Goal: Information Seeking & Learning: Check status

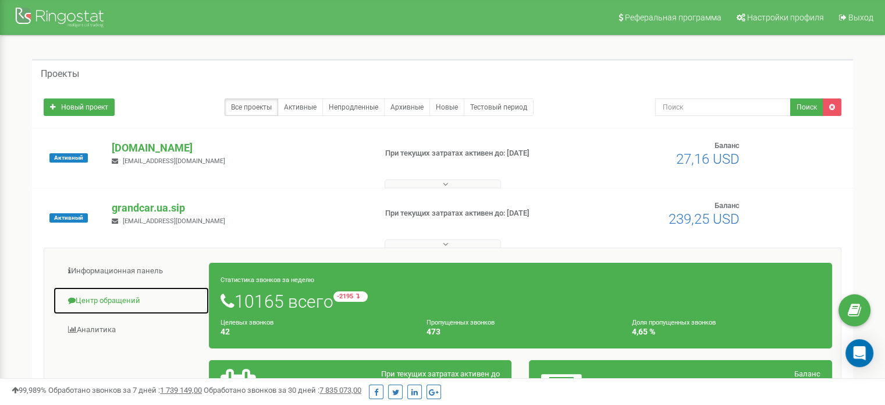
click at [109, 304] on link "Центр обращений" at bounding box center [131, 300] width 157 height 29
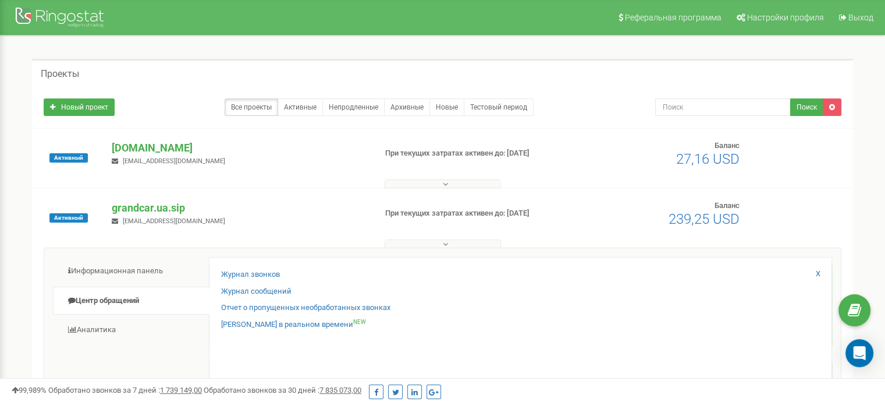
click at [238, 283] on div "Журнал звонков" at bounding box center [520, 277] width 599 height 17
click at [240, 275] on link "Журнал звонков" at bounding box center [250, 274] width 59 height 11
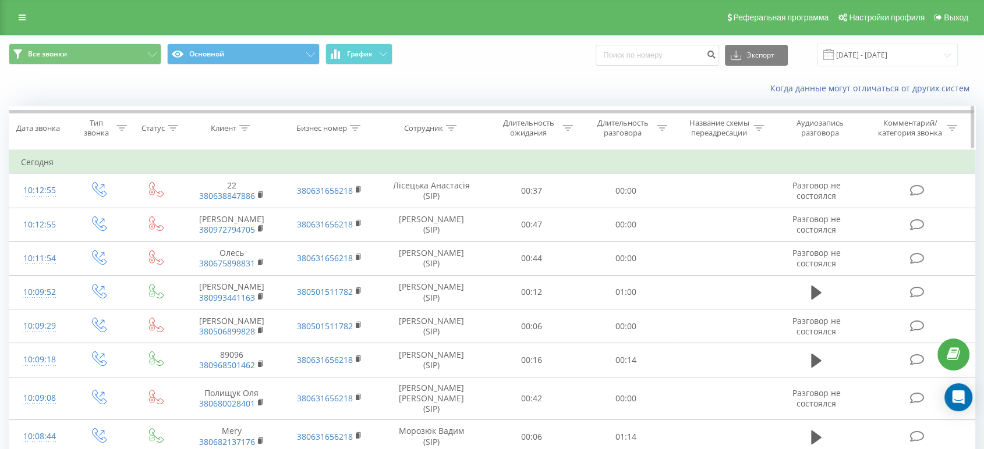
click at [453, 125] on icon at bounding box center [451, 128] width 10 height 6
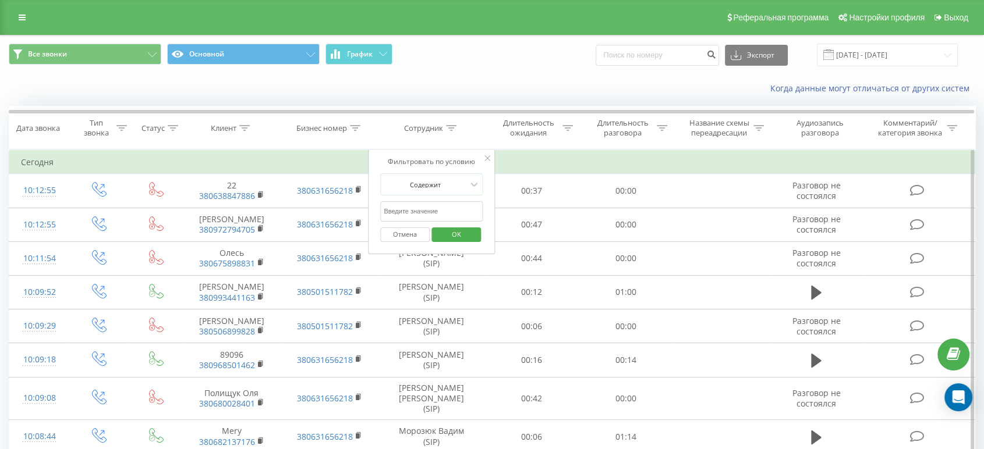
click at [456, 206] on input "text" at bounding box center [431, 211] width 102 height 20
type input "Морозюк"
click at [459, 236] on span "OK" at bounding box center [456, 234] width 33 height 18
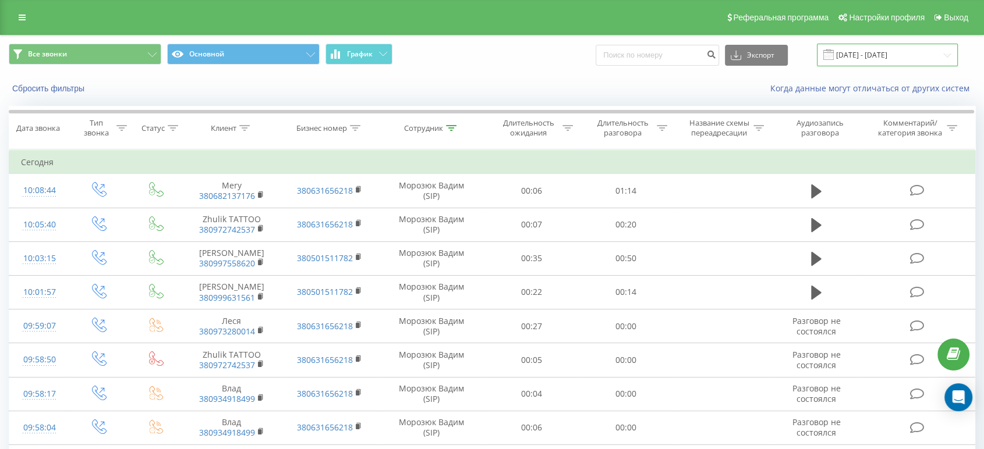
click at [864, 56] on input "[DATE] - [DATE]" at bounding box center [887, 55] width 141 height 23
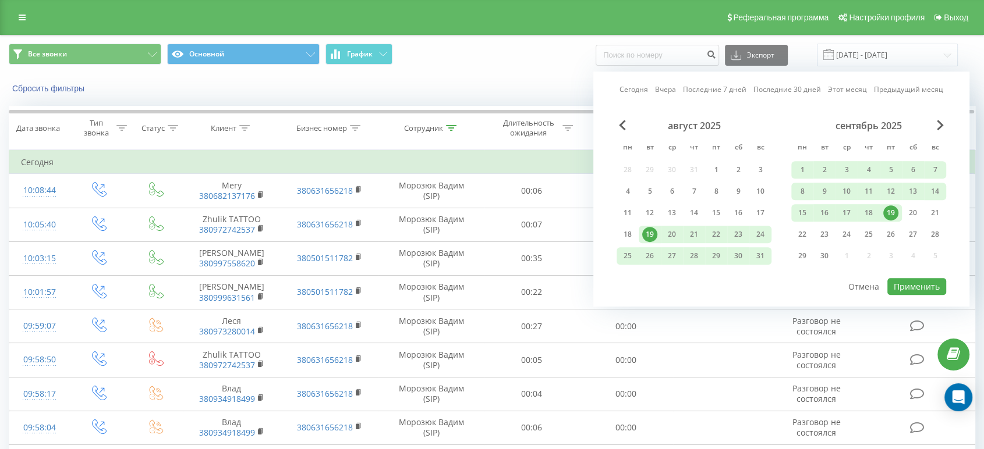
click at [891, 210] on div "19" at bounding box center [890, 212] width 15 height 15
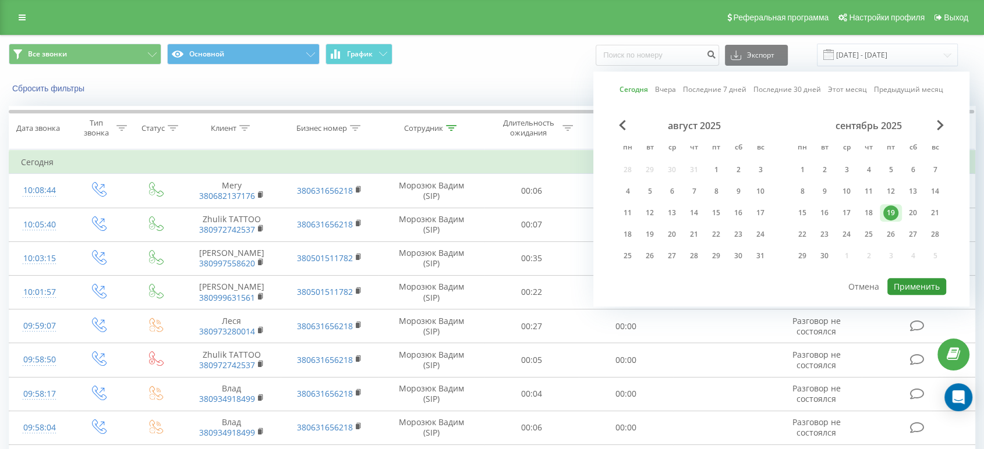
click at [917, 283] on button "Применить" at bounding box center [916, 286] width 59 height 17
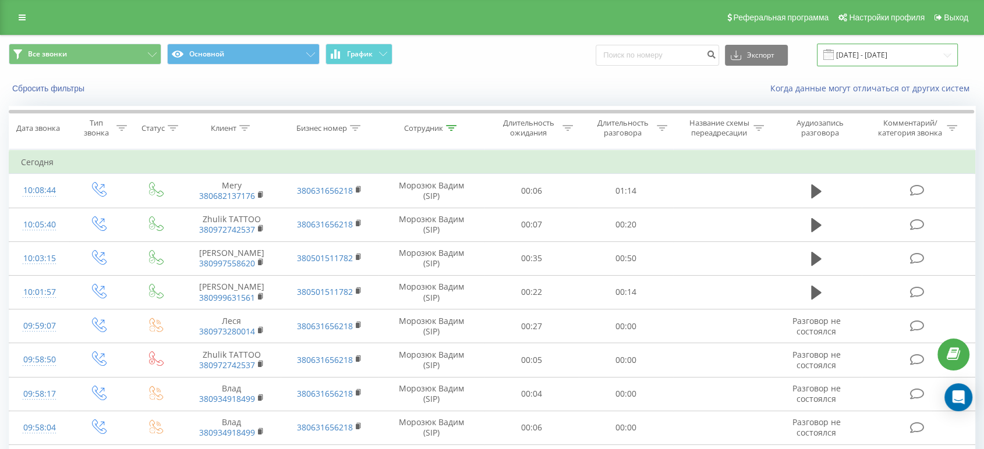
click at [903, 57] on input "19.09.2025 - 19.09.2025" at bounding box center [887, 55] width 141 height 23
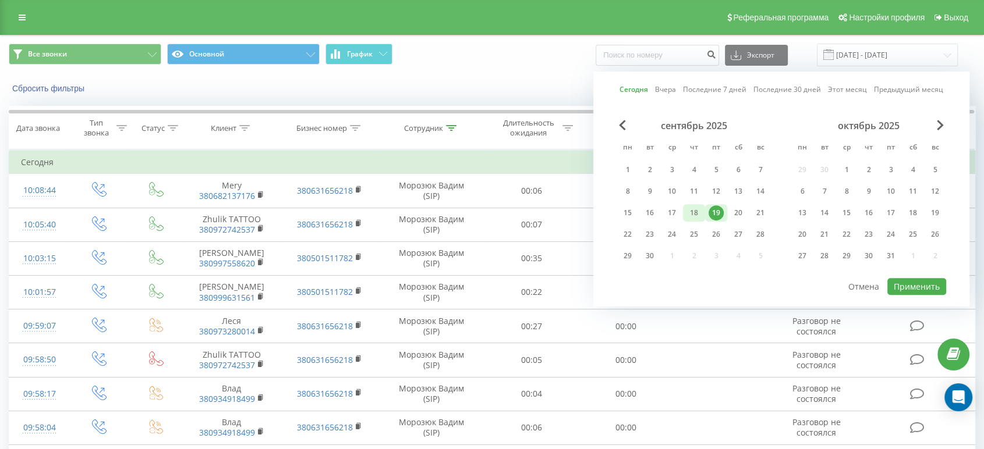
click at [687, 208] on div "18" at bounding box center [693, 212] width 15 height 15
drag, startPoint x: 692, startPoint y: 208, endPoint x: 727, endPoint y: 218, distance: 36.3
click at [692, 208] on div "18" at bounding box center [693, 212] width 15 height 15
click at [899, 278] on button "Применить" at bounding box center [916, 286] width 59 height 17
type input "18.09.2025 - 18.09.2025"
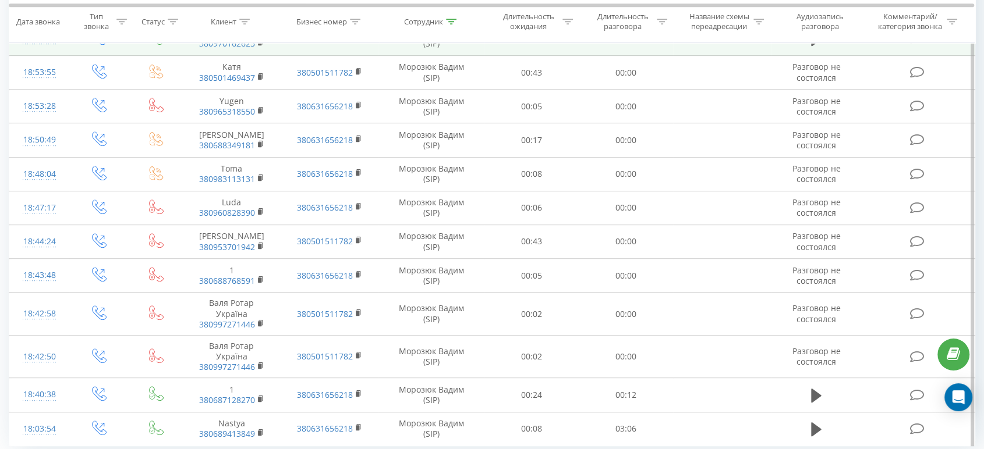
scroll to position [657, 0]
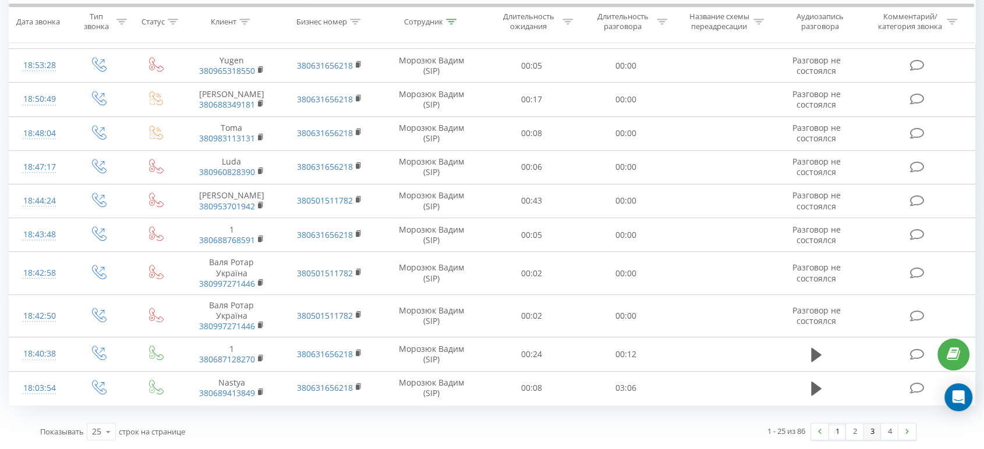
click at [866, 437] on link "3" at bounding box center [871, 432] width 17 height 16
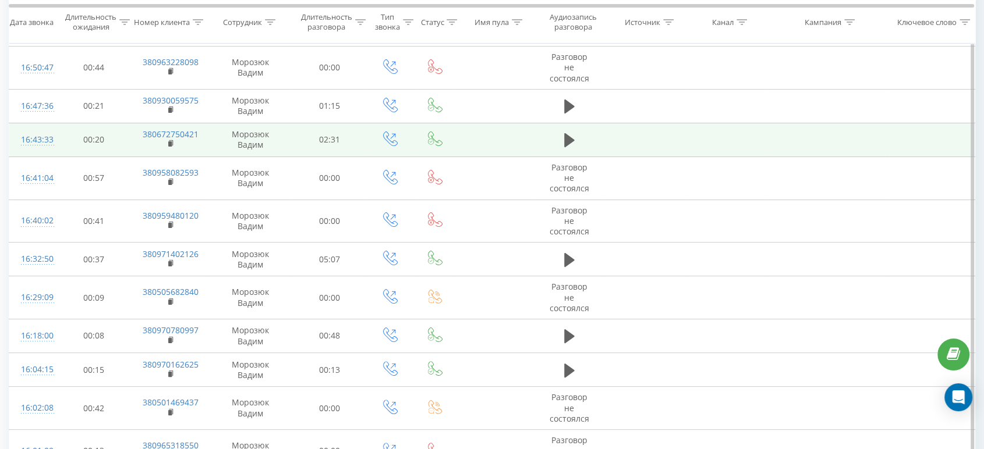
scroll to position [206, 0]
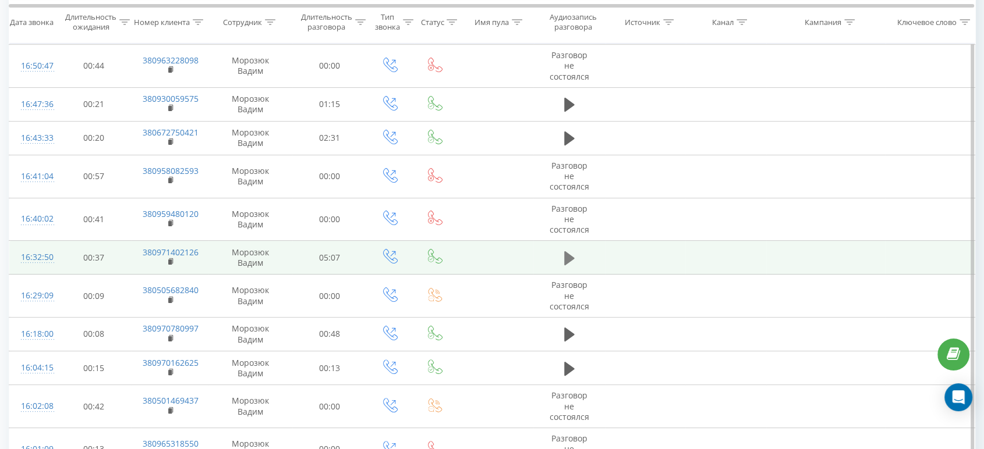
click at [573, 250] on icon at bounding box center [569, 258] width 10 height 16
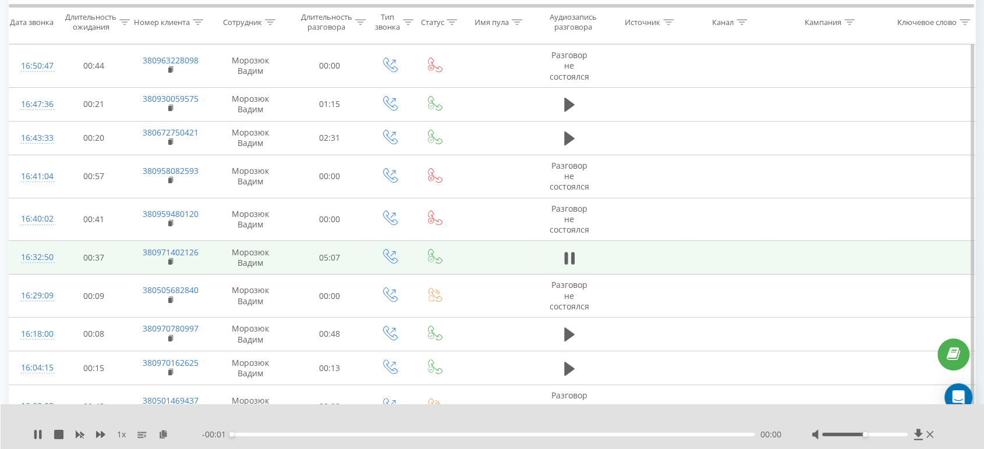
click at [105, 434] on div "1 x" at bounding box center [117, 435] width 169 height 12
click at [102, 434] on icon at bounding box center [100, 434] width 9 height 7
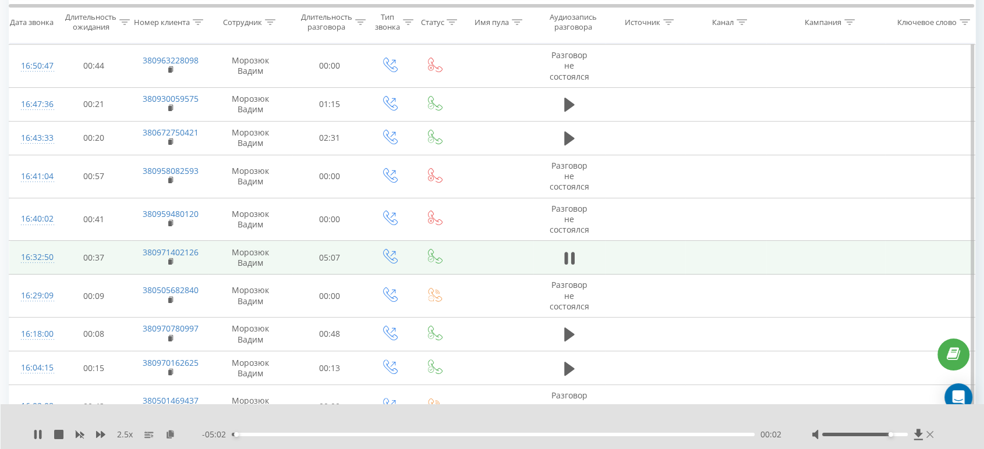
drag, startPoint x: 864, startPoint y: 436, endPoint x: 927, endPoint y: 435, distance: 62.9
click at [927, 435] on div at bounding box center [873, 435] width 125 height 12
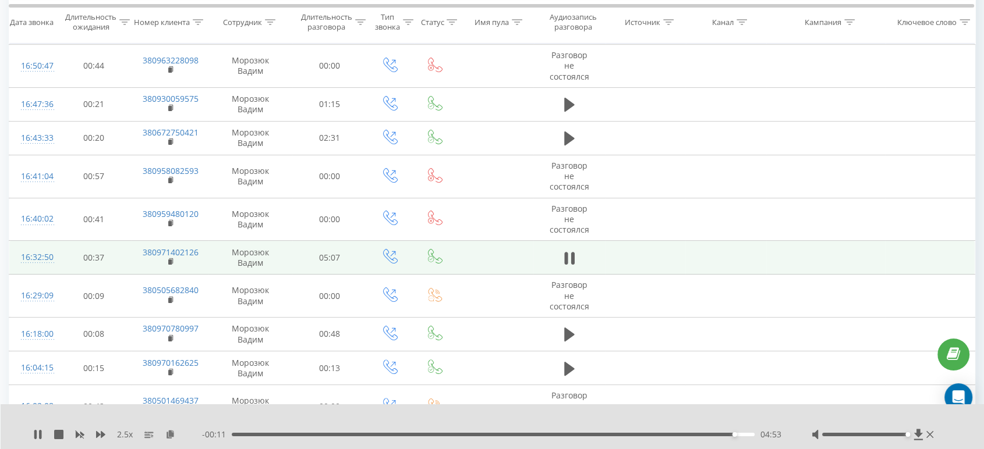
click at [650, 431] on div "- 00:11 04:53 04:53" at bounding box center [492, 435] width 580 height 12
click at [650, 434] on div "04:54" at bounding box center [493, 434] width 523 height 3
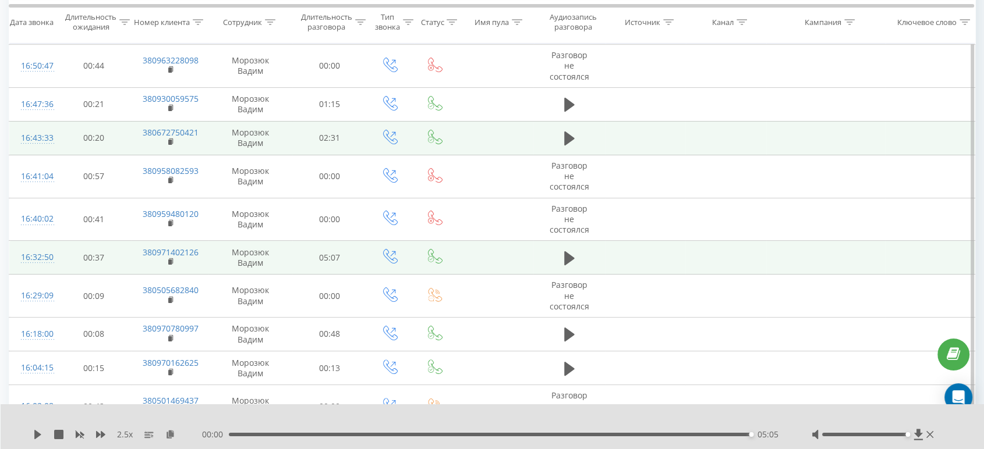
click at [565, 132] on icon at bounding box center [569, 139] width 10 height 14
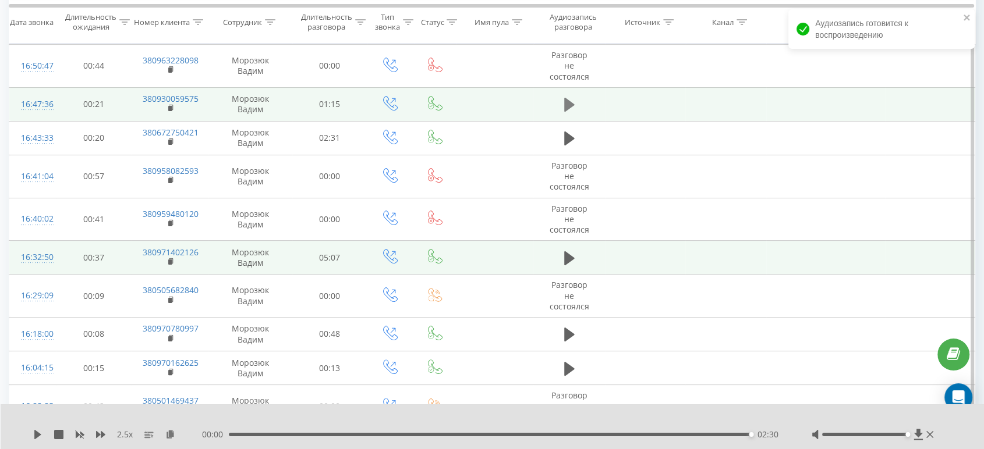
click at [569, 98] on icon at bounding box center [569, 105] width 10 height 14
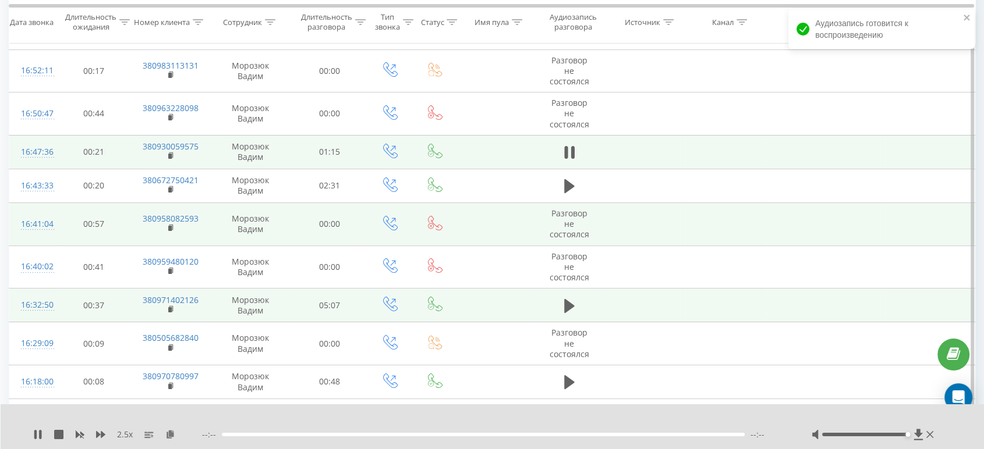
scroll to position [77, 0]
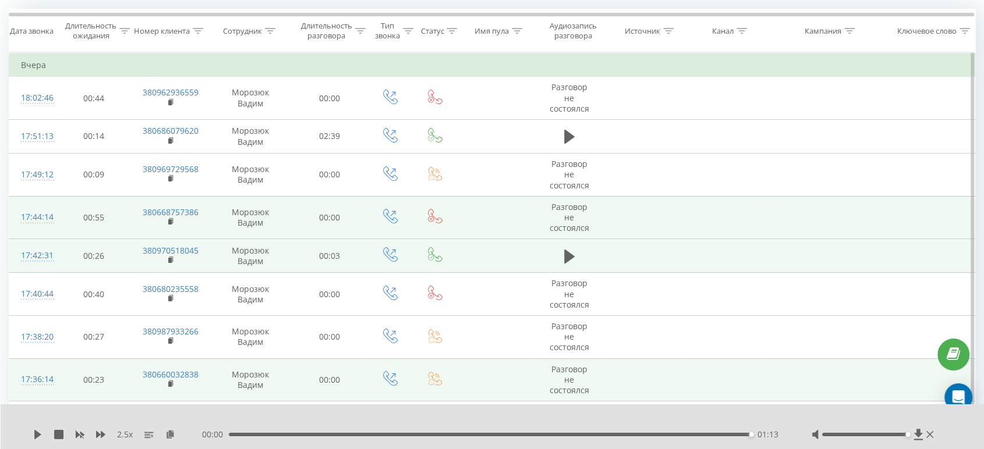
scroll to position [76, 0]
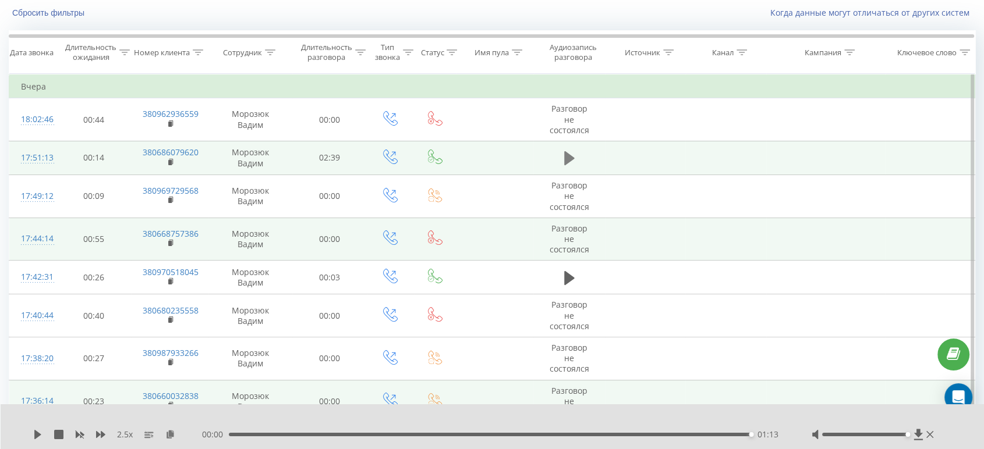
click at [569, 151] on icon at bounding box center [569, 158] width 10 height 14
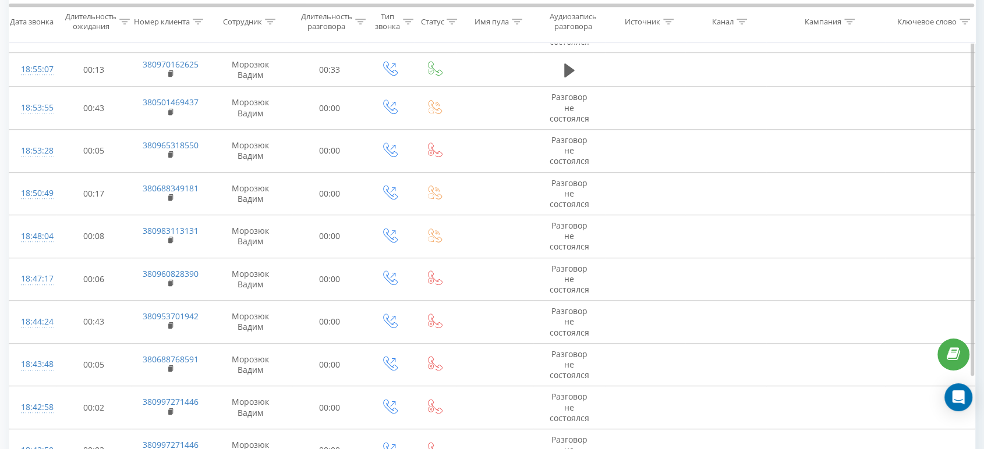
scroll to position [658, 0]
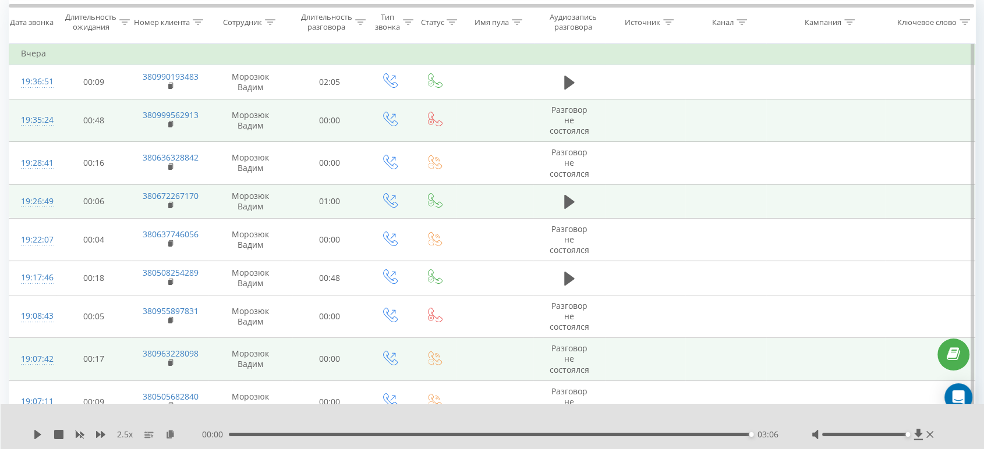
scroll to position [76, 0]
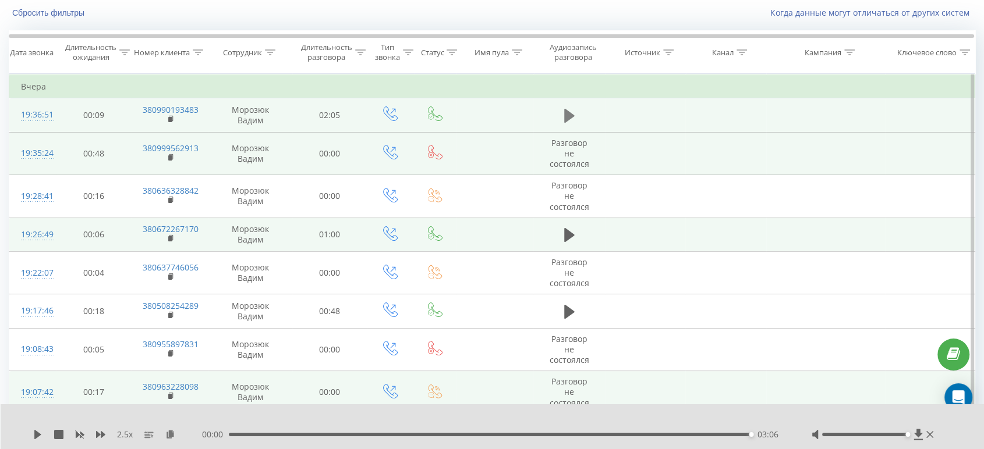
click at [561, 119] on button at bounding box center [569, 115] width 17 height 17
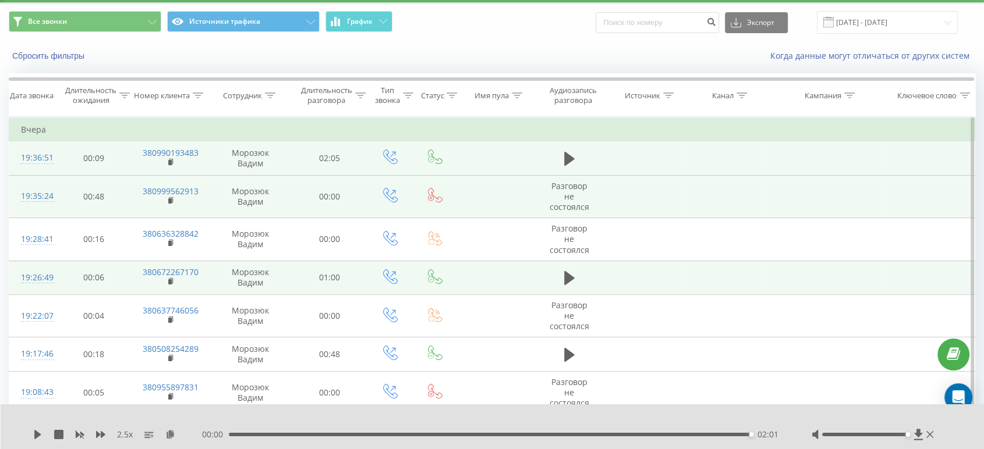
scroll to position [0, 0]
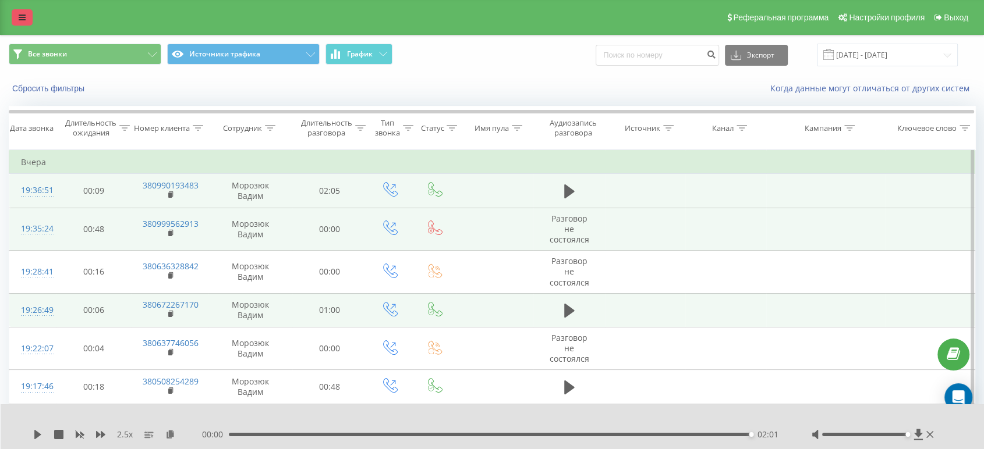
click at [25, 13] on icon at bounding box center [22, 17] width 7 height 8
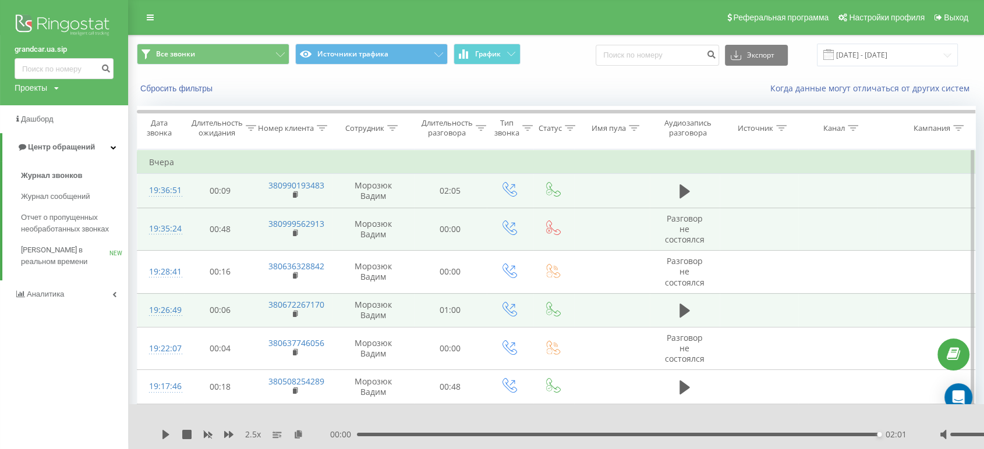
click at [65, 19] on img at bounding box center [64, 26] width 99 height 29
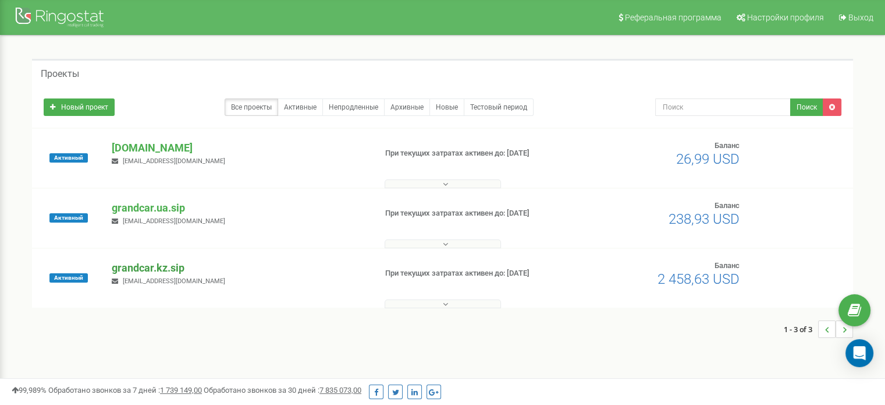
click at [154, 267] on p "grandcar.kz.sip" at bounding box center [239, 267] width 254 height 15
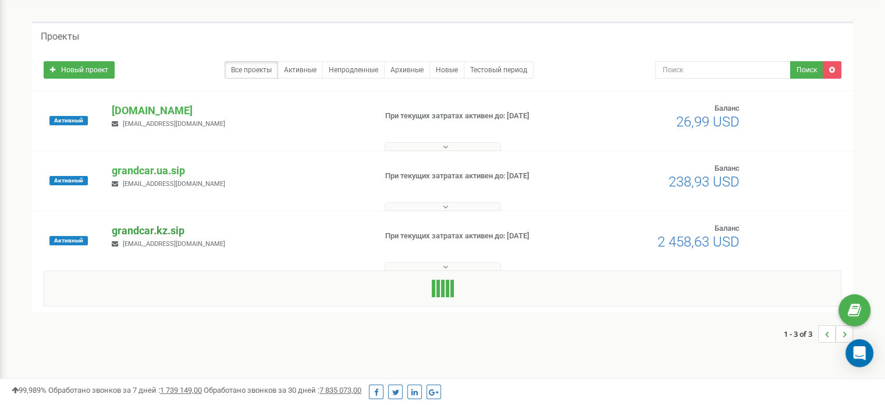
scroll to position [58, 0]
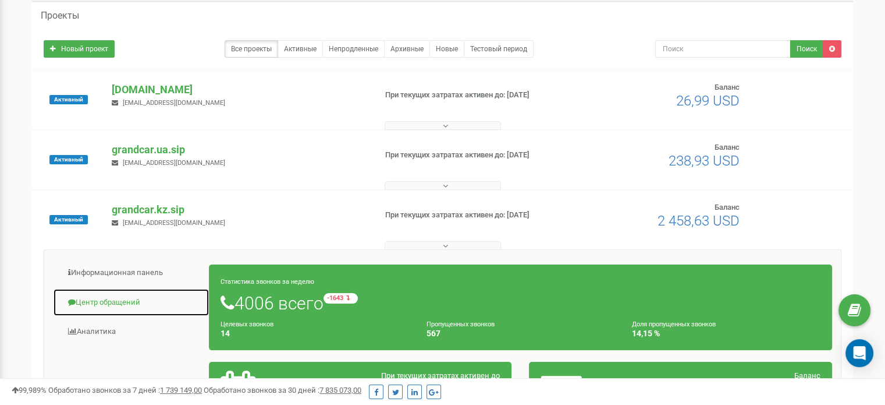
click at [102, 299] on link "Центр обращений" at bounding box center [131, 302] width 157 height 29
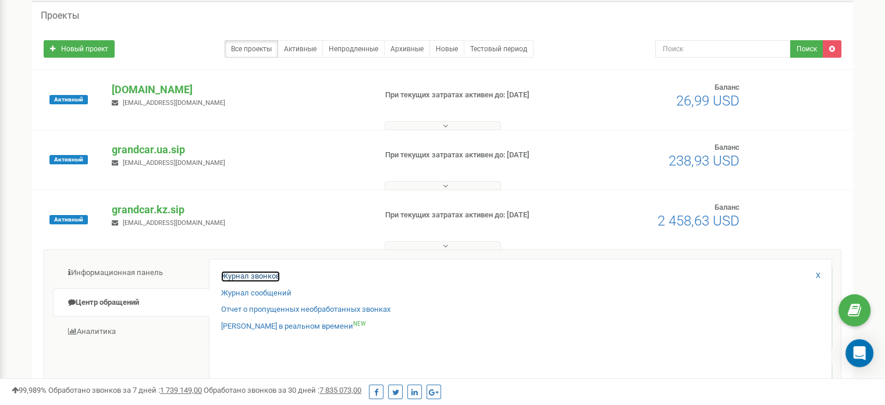
click at [233, 277] on link "Журнал звонков" at bounding box center [250, 276] width 59 height 11
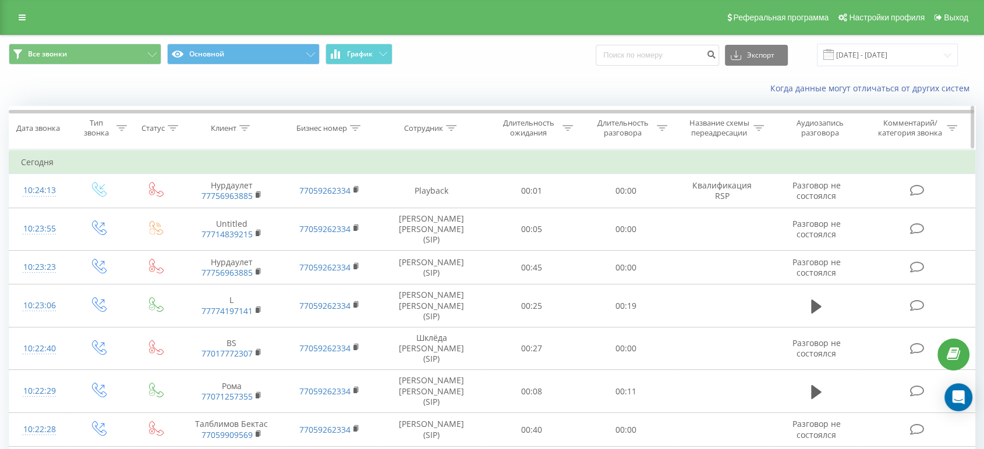
click at [454, 131] on div at bounding box center [451, 128] width 10 height 10
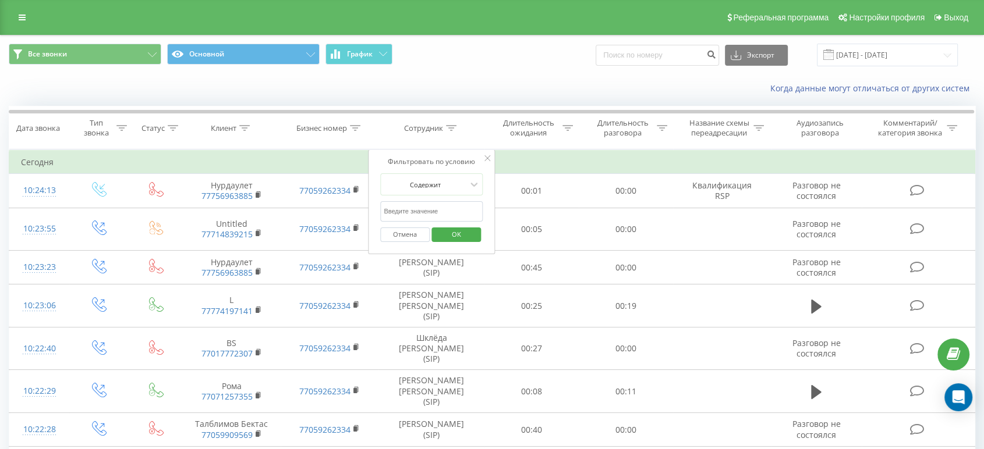
click at [459, 210] on input "text" at bounding box center [431, 211] width 102 height 20
type input "Врублевский"
click at [466, 233] on span "OK" at bounding box center [456, 234] width 33 height 18
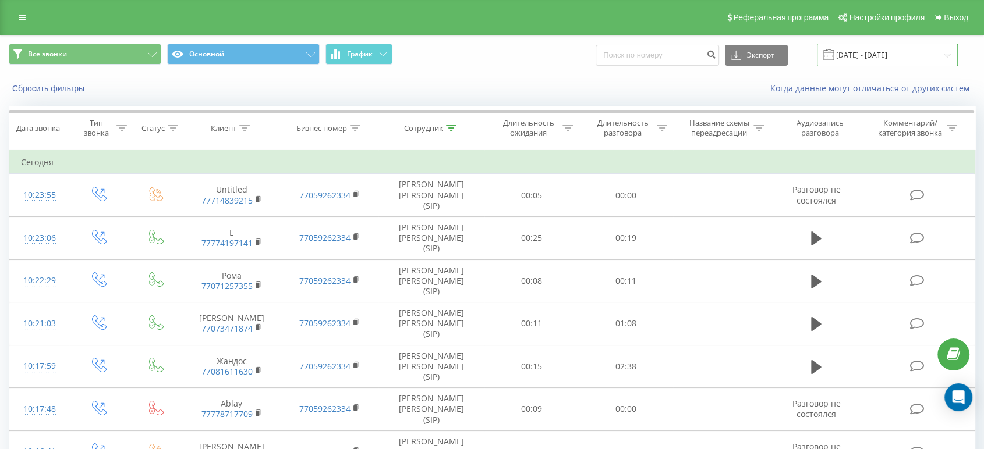
click at [874, 59] on input "19.08.2025 - 19.09.2025" at bounding box center [887, 55] width 141 height 23
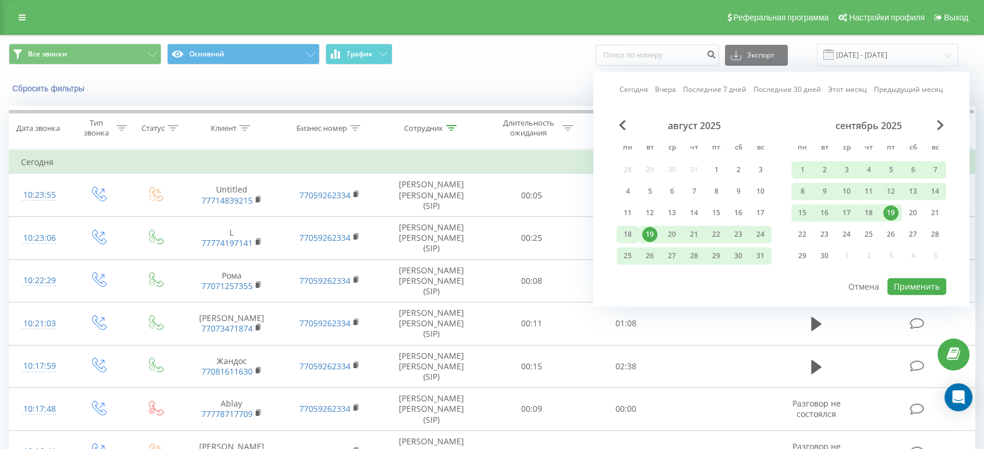
click at [624, 235] on div "18" at bounding box center [627, 234] width 15 height 15
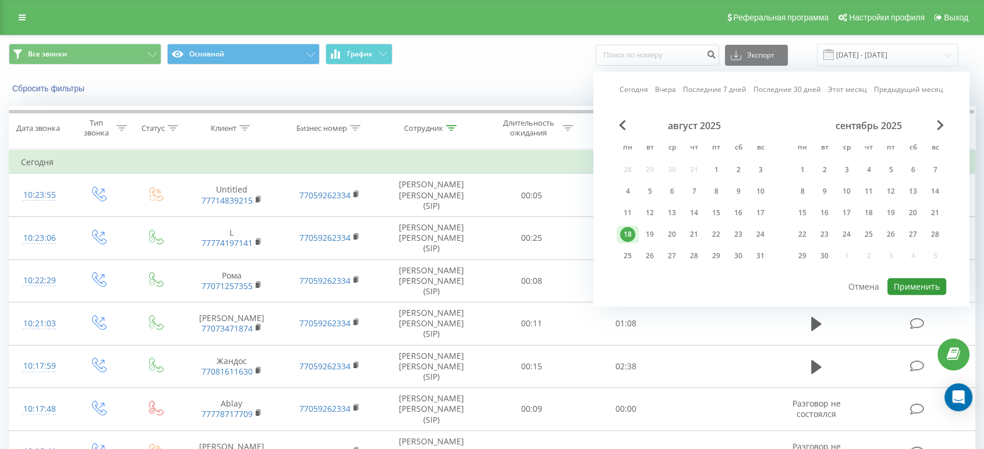
click at [927, 285] on button "Применить" at bounding box center [916, 286] width 59 height 17
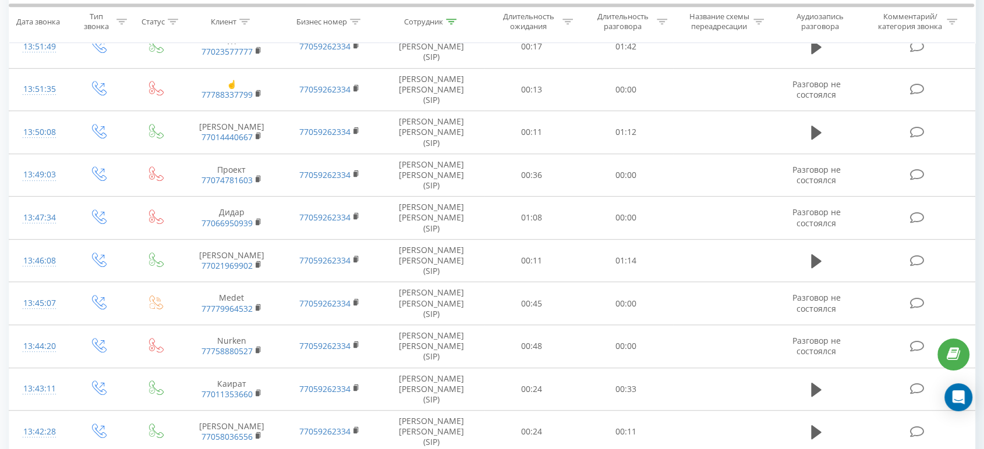
scroll to position [622, 0]
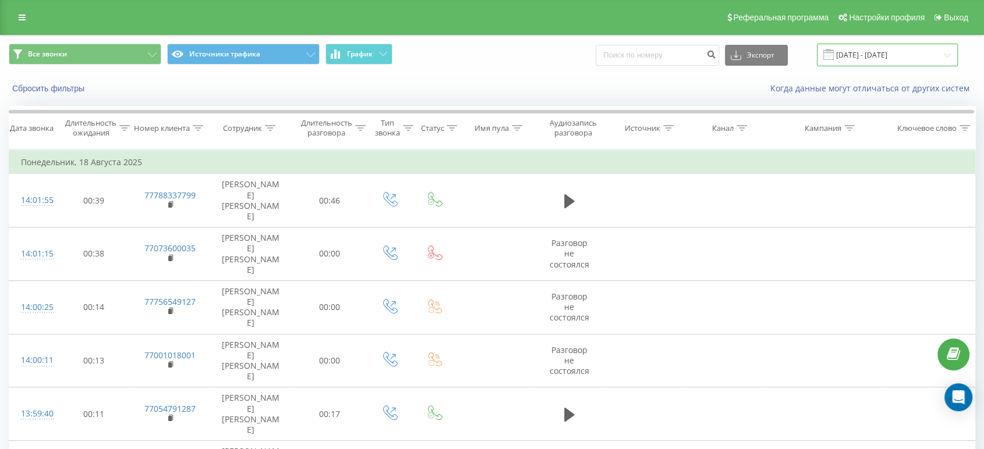
click at [861, 59] on input "18.08.2025 - 18.08.2025" at bounding box center [887, 55] width 141 height 23
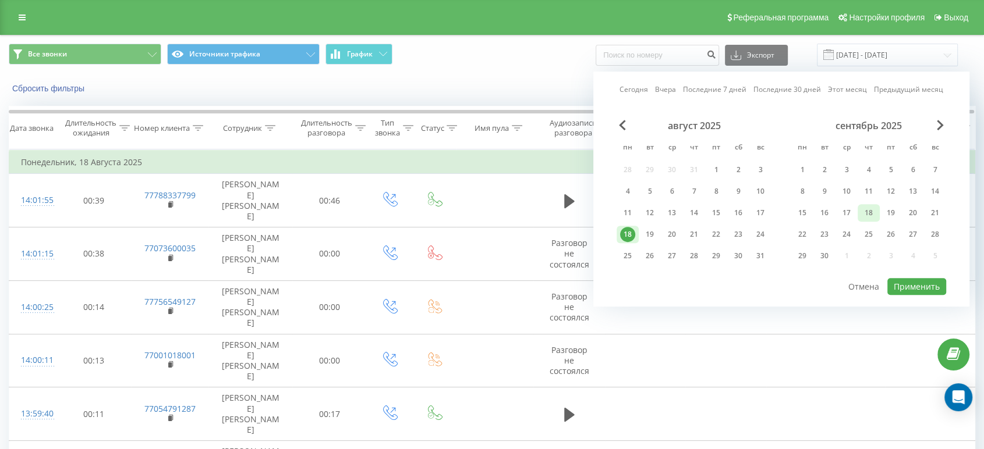
click at [867, 212] on div "18" at bounding box center [868, 212] width 15 height 15
drag, startPoint x: 866, startPoint y: 212, endPoint x: 908, endPoint y: 265, distance: 68.0
click at [867, 212] on div "18" at bounding box center [868, 212] width 15 height 15
click at [910, 281] on button "Применить" at bounding box center [916, 286] width 59 height 17
type input "18.09.2025 - 18.09.2025"
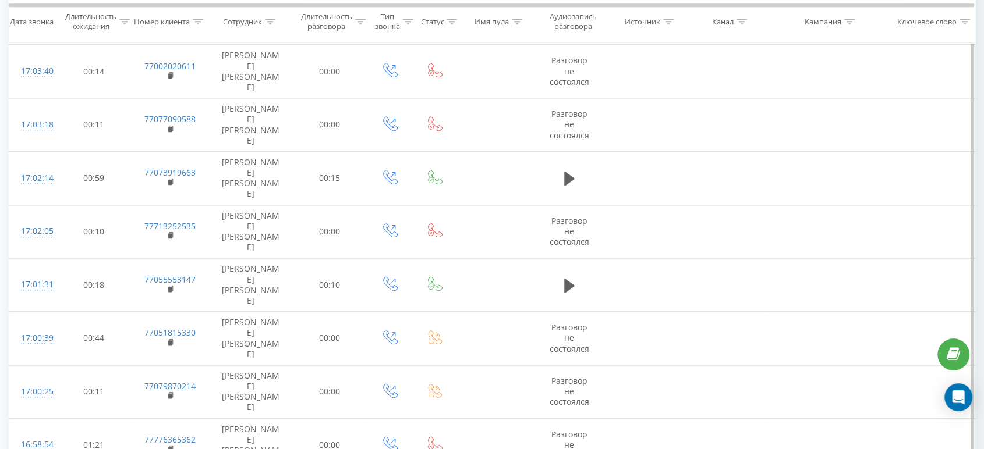
scroll to position [1394, 0]
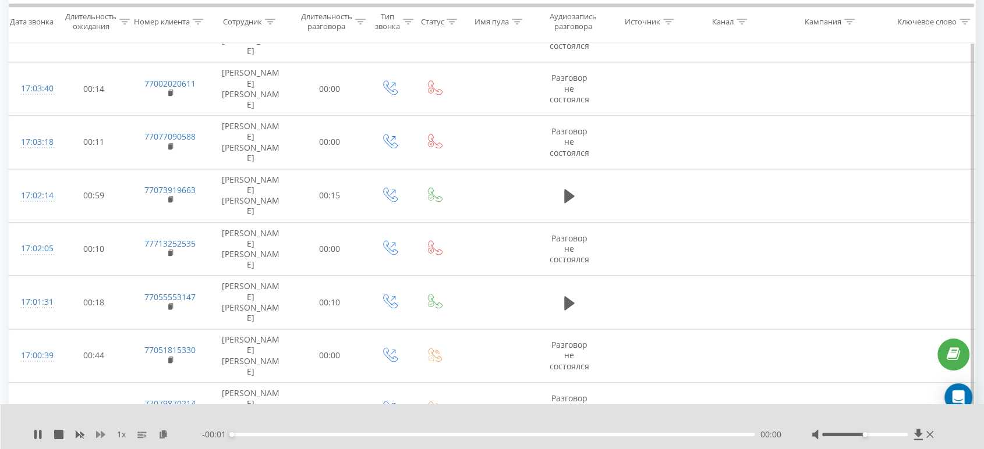
click at [99, 437] on icon at bounding box center [100, 434] width 9 height 9
drag, startPoint x: 864, startPoint y: 434, endPoint x: 914, endPoint y: 427, distance: 50.1
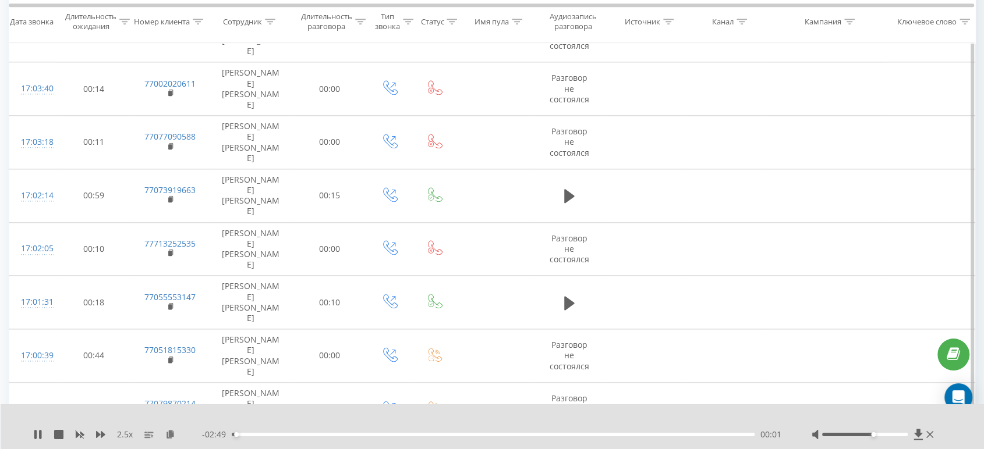
click at [931, 433] on div at bounding box center [873, 435] width 125 height 12
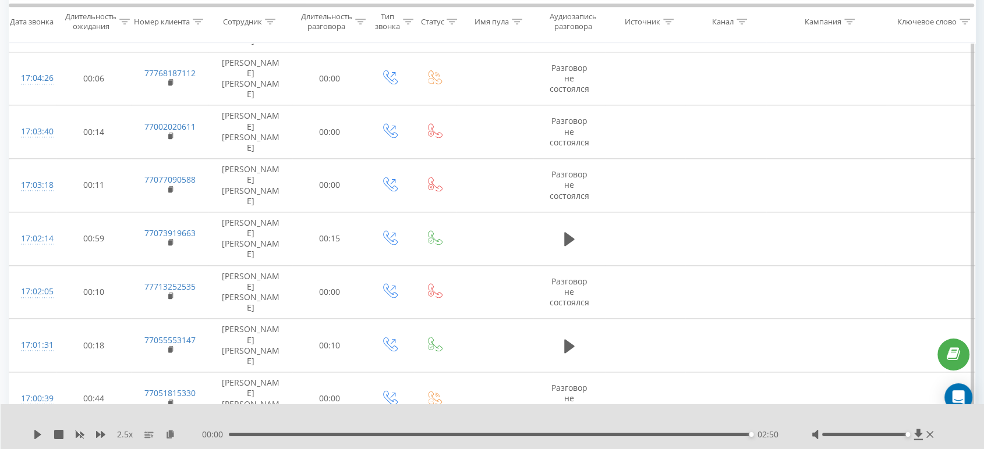
scroll to position [1329, 0]
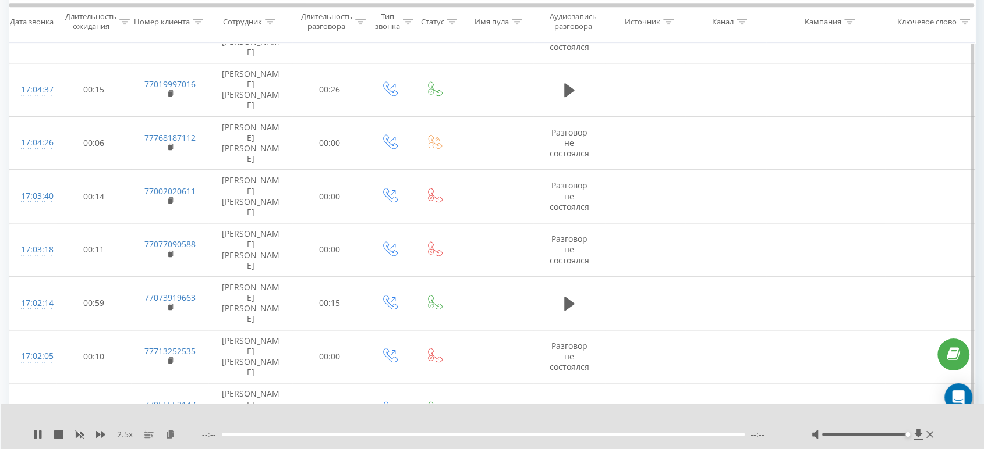
scroll to position [1264, 0]
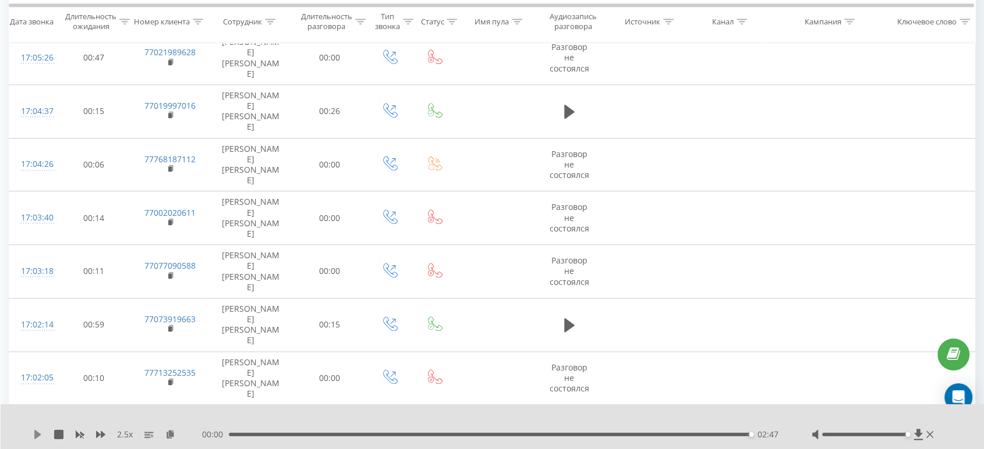
click at [41, 431] on icon at bounding box center [37, 434] width 9 height 9
click at [38, 435] on icon at bounding box center [37, 434] width 7 height 9
click at [457, 430] on div "00:00 02:47 02:47" at bounding box center [492, 435] width 580 height 12
click at [458, 434] on div "02:47" at bounding box center [490, 434] width 523 height 3
click at [35, 432] on icon at bounding box center [37, 434] width 7 height 9
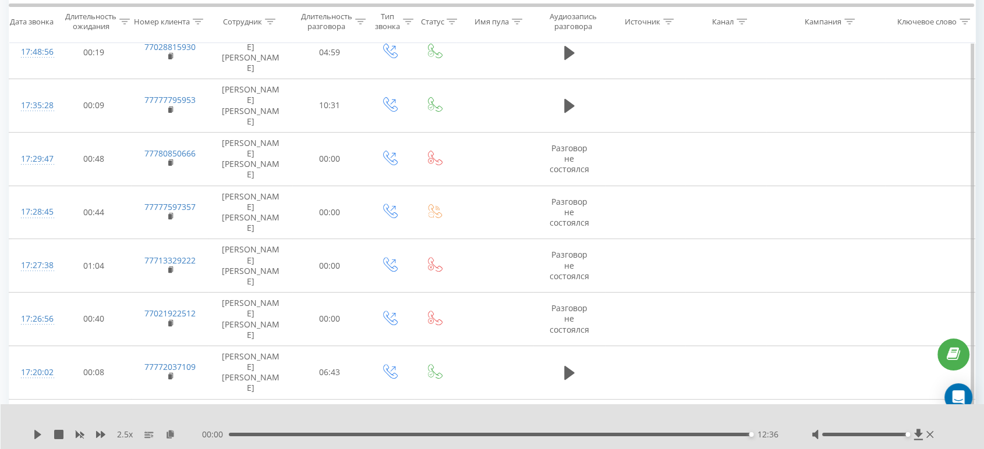
scroll to position [359, 0]
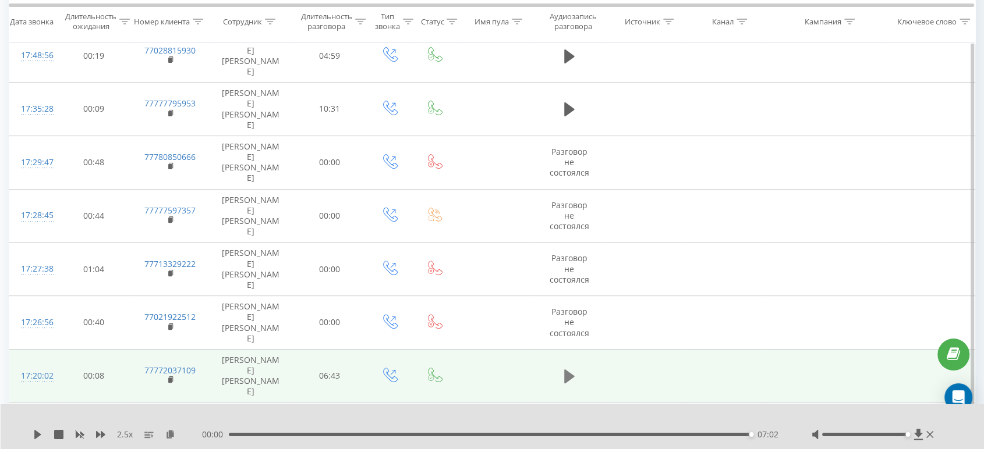
click at [568, 370] on icon at bounding box center [569, 377] width 10 height 14
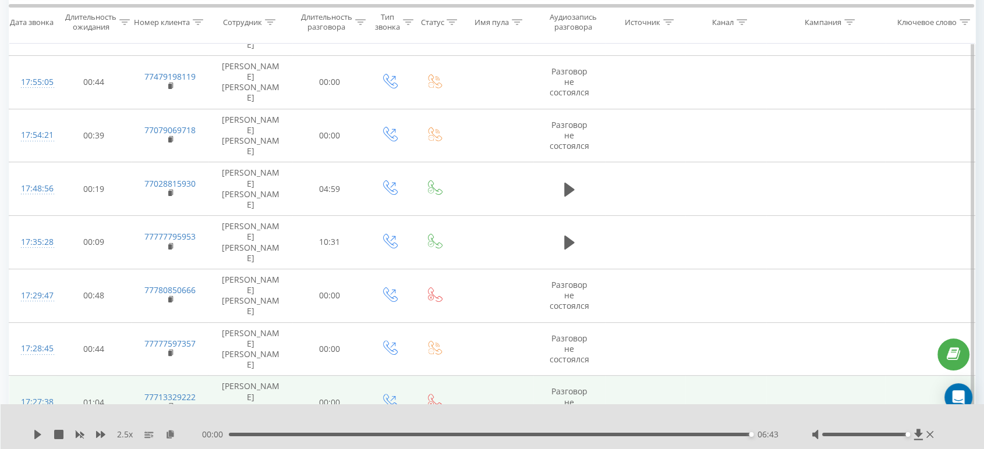
scroll to position [165, 0]
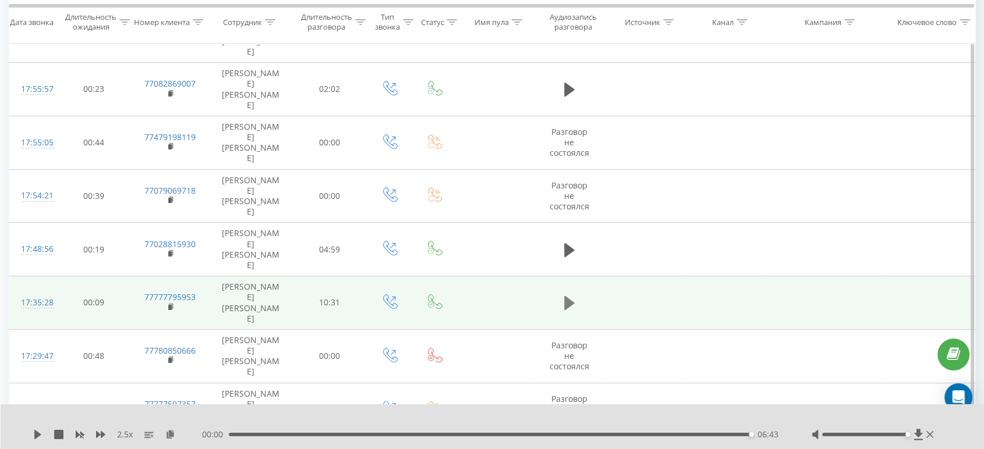
click at [566, 296] on icon at bounding box center [569, 303] width 10 height 14
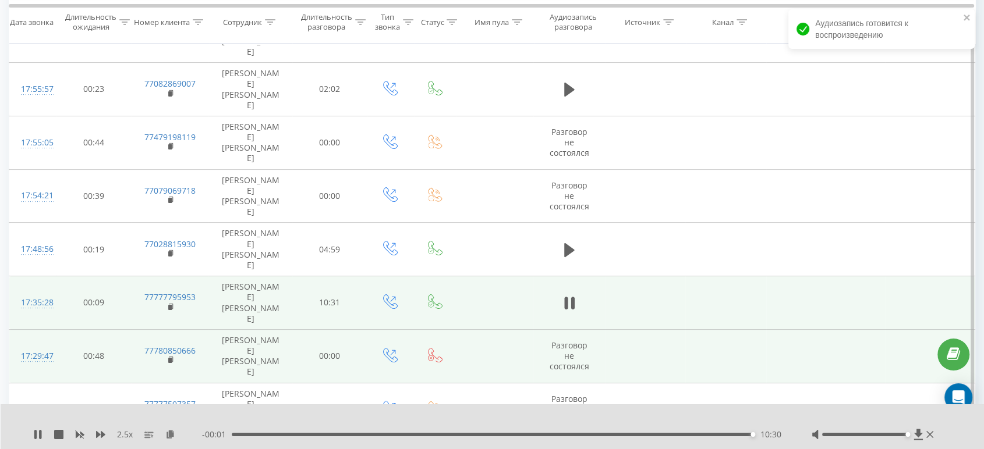
scroll to position [100, 0]
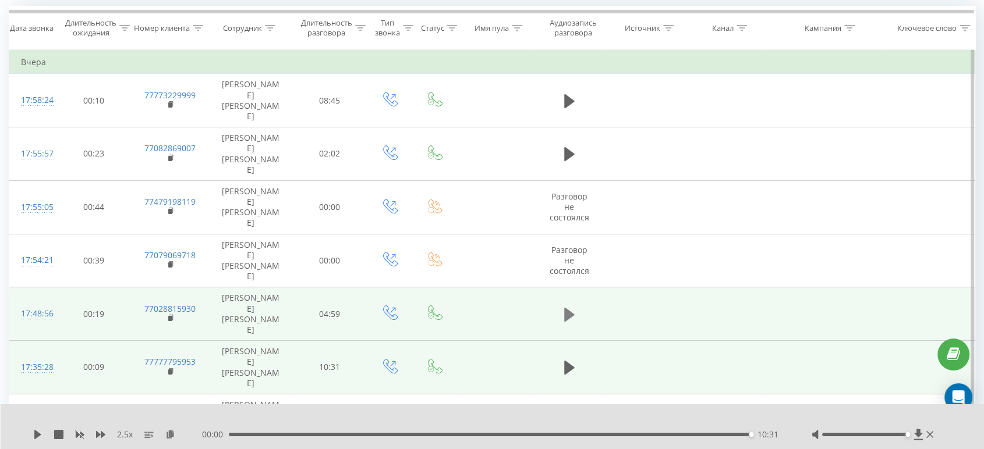
click at [573, 307] on icon at bounding box center [569, 315] width 10 height 16
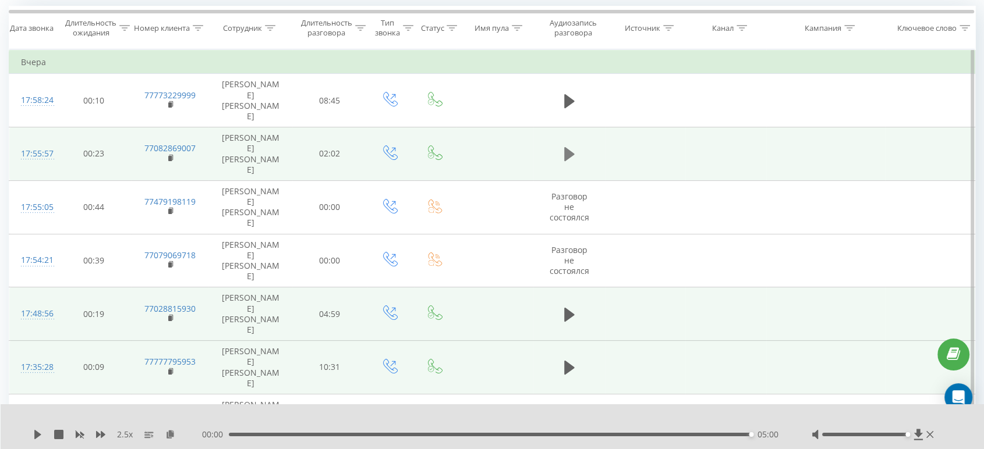
click at [566, 147] on icon at bounding box center [569, 154] width 10 height 14
click at [37, 434] on icon at bounding box center [37, 434] width 9 height 9
click at [39, 434] on icon at bounding box center [37, 434] width 7 height 9
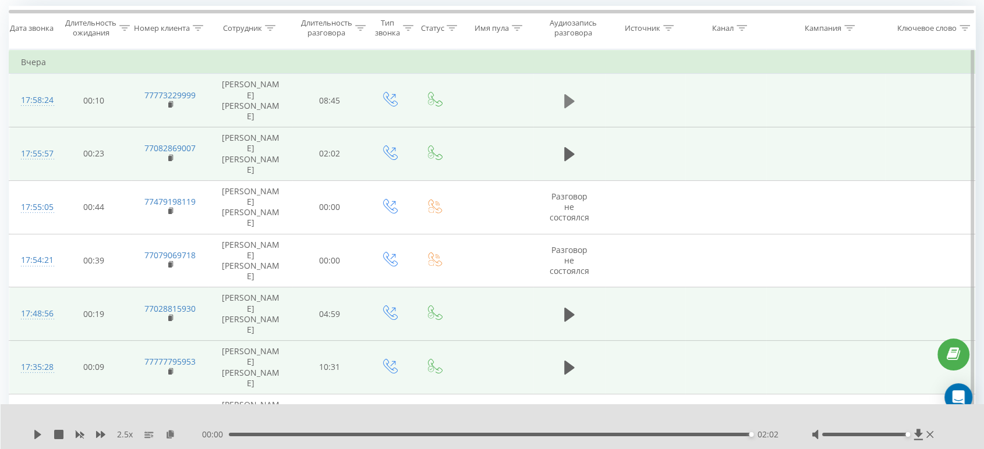
click at [568, 94] on icon at bounding box center [569, 101] width 10 height 14
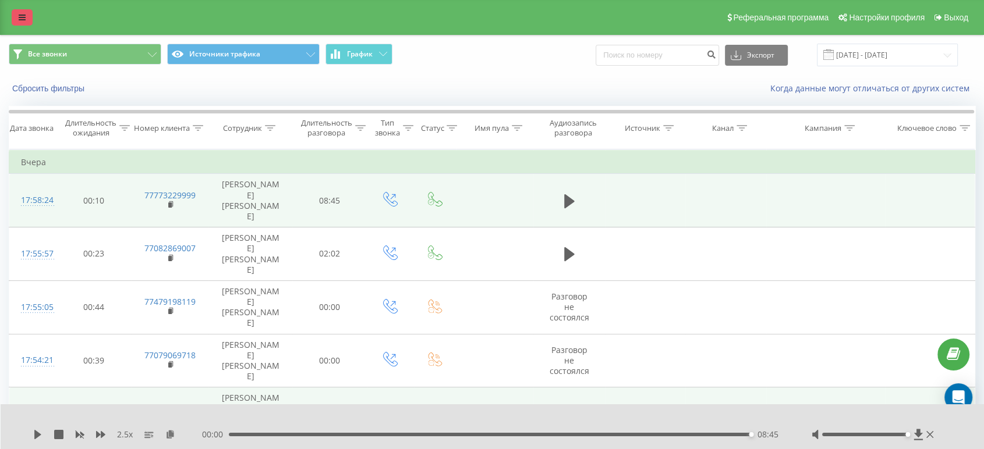
click at [23, 21] on icon at bounding box center [22, 17] width 7 height 8
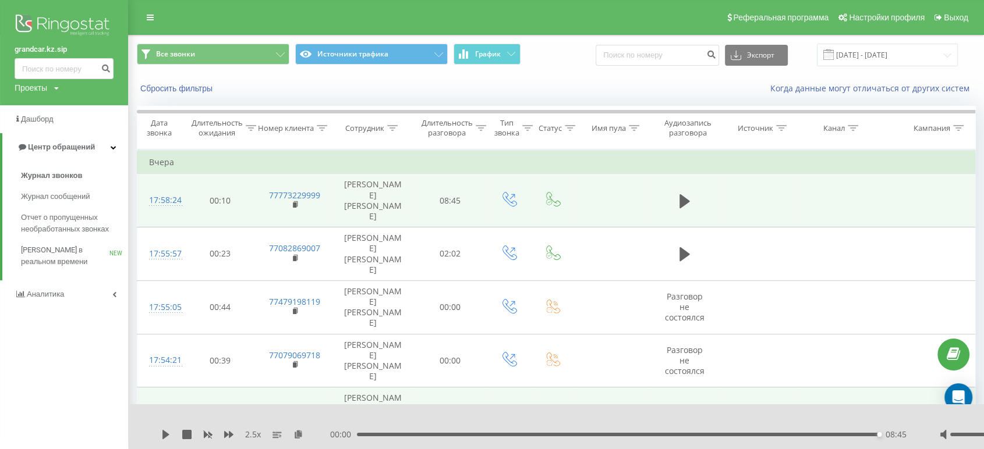
click at [75, 29] on img at bounding box center [64, 26] width 99 height 29
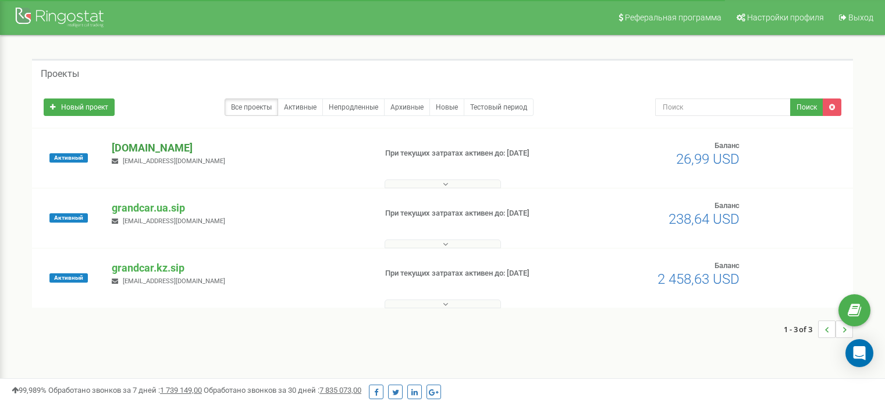
click at [186, 149] on p "[DOMAIN_NAME]" at bounding box center [239, 147] width 254 height 15
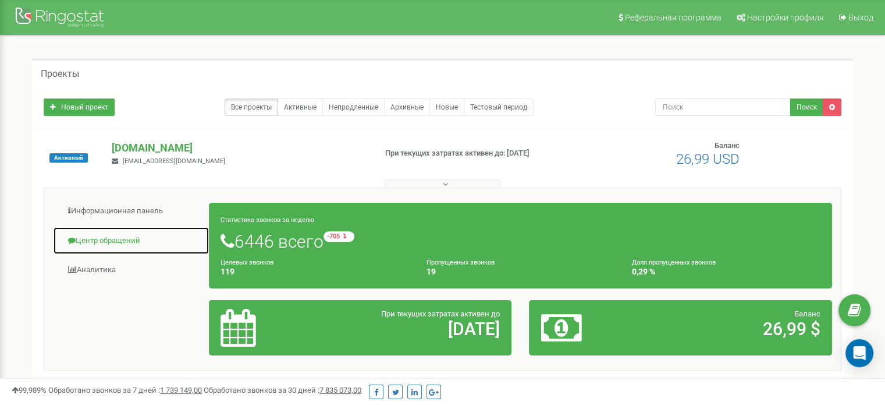
drag, startPoint x: 129, startPoint y: 246, endPoint x: 171, endPoint y: 232, distance: 44.2
click at [129, 246] on link "Центр обращений" at bounding box center [131, 240] width 157 height 29
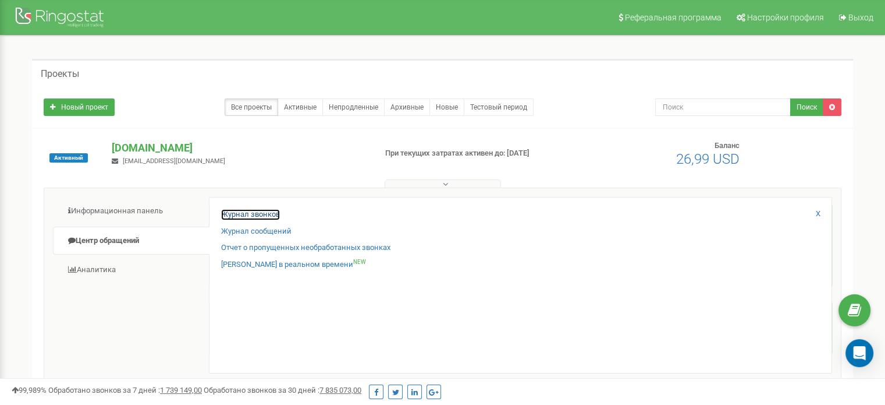
click at [228, 214] on link "Журнал звонков" at bounding box center [250, 214] width 59 height 11
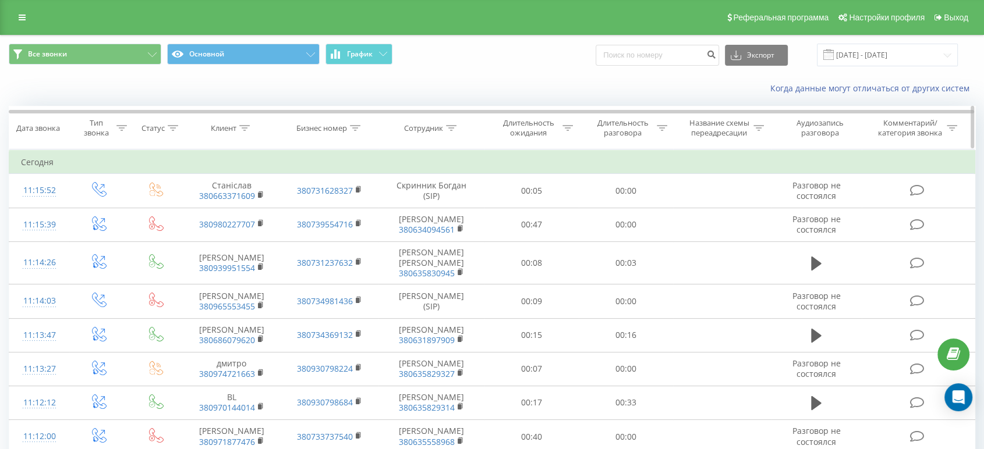
click at [449, 128] on icon at bounding box center [451, 128] width 10 height 6
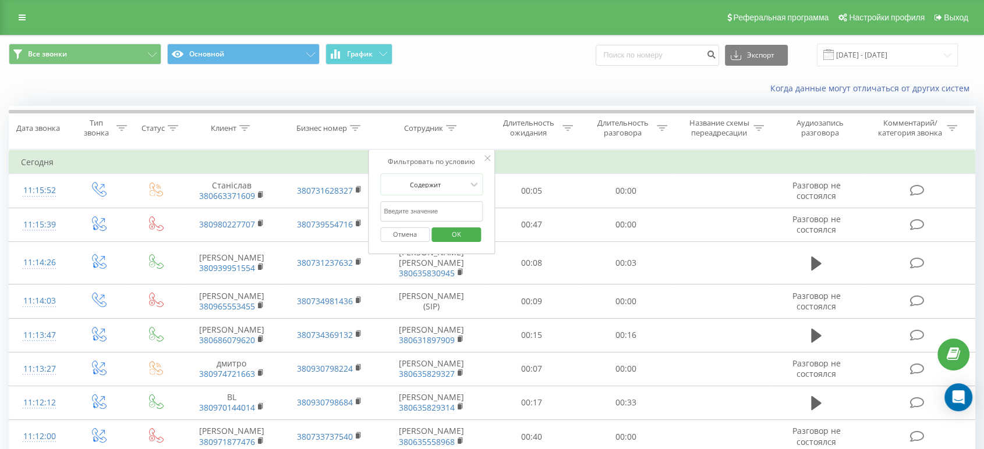
click at [415, 207] on input "text" at bounding box center [431, 211] width 102 height 20
type input "Гузман"
click at [452, 233] on span "OK" at bounding box center [456, 234] width 33 height 18
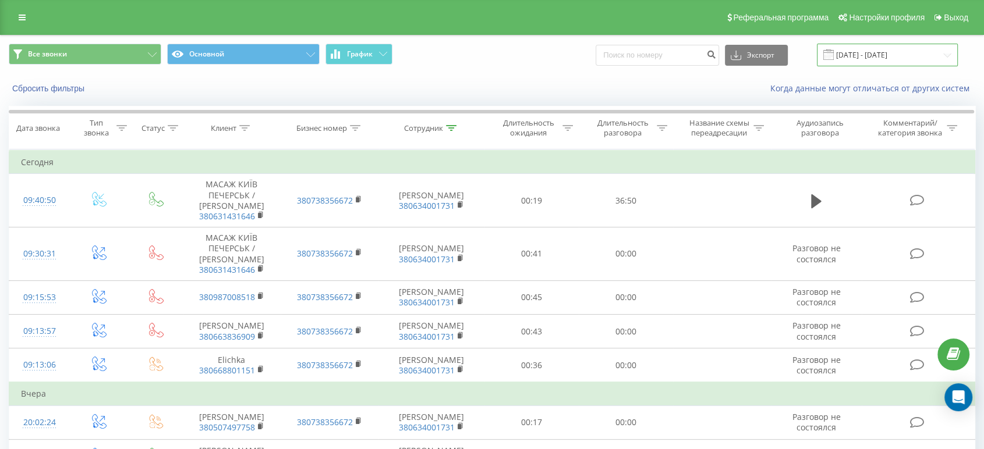
click at [856, 57] on input "19.08.2025 - 19.09.2025" at bounding box center [887, 55] width 141 height 23
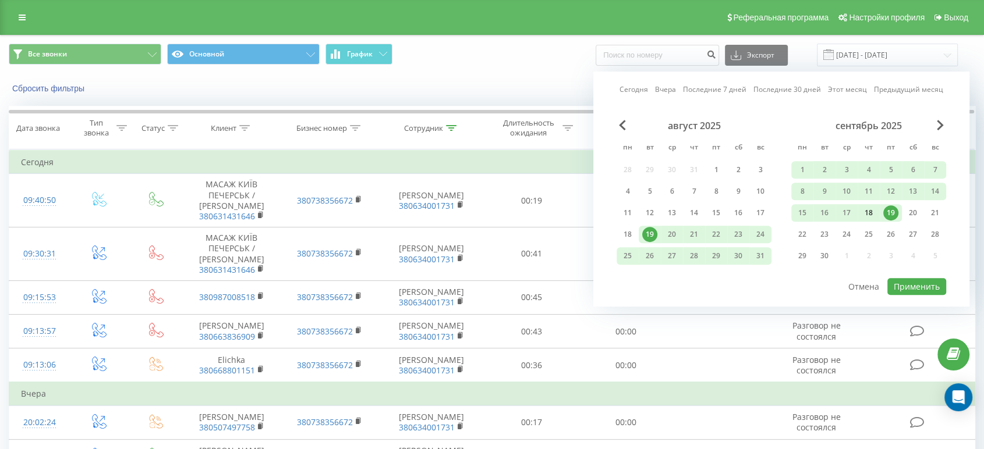
click at [872, 208] on div "18" at bounding box center [868, 212] width 15 height 15
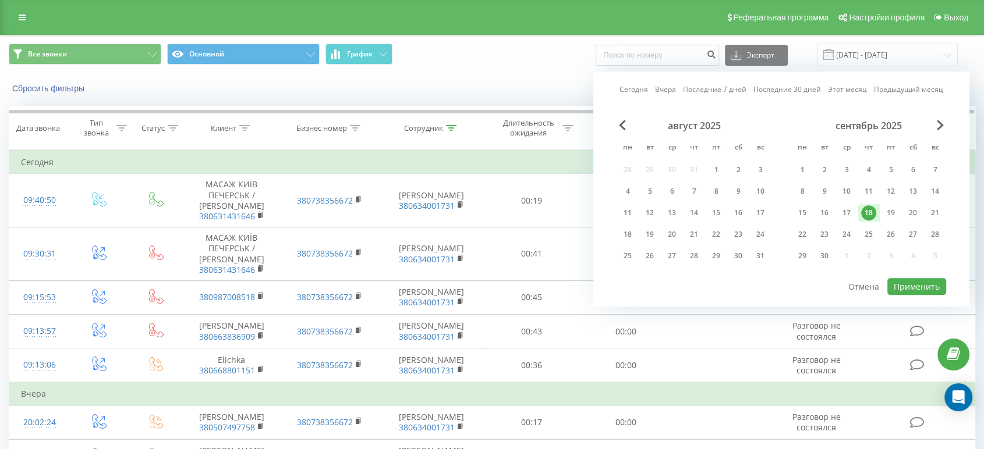
click at [872, 208] on div "18" at bounding box center [868, 212] width 15 height 15
drag, startPoint x: 903, startPoint y: 277, endPoint x: 907, endPoint y: 283, distance: 7.6
click at [907, 283] on button "Применить" at bounding box center [916, 286] width 59 height 17
type input "18.09.2025 - 18.09.2025"
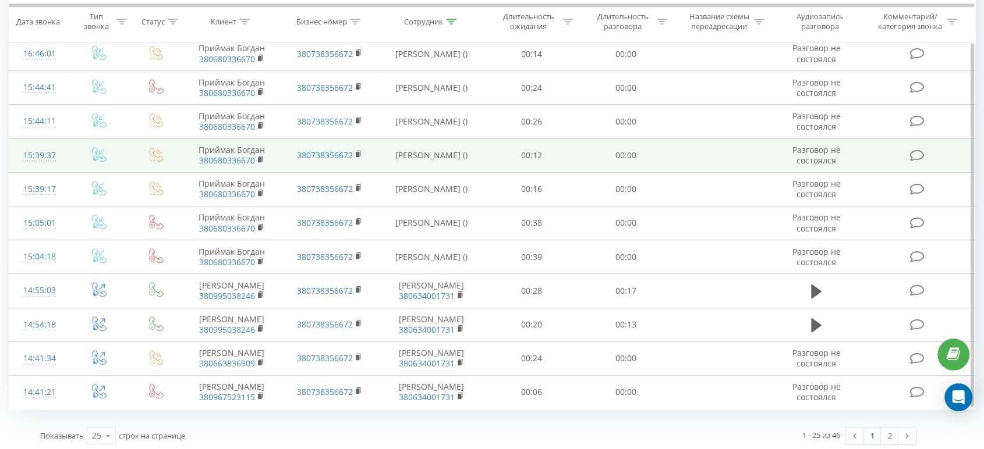
scroll to position [613, 0]
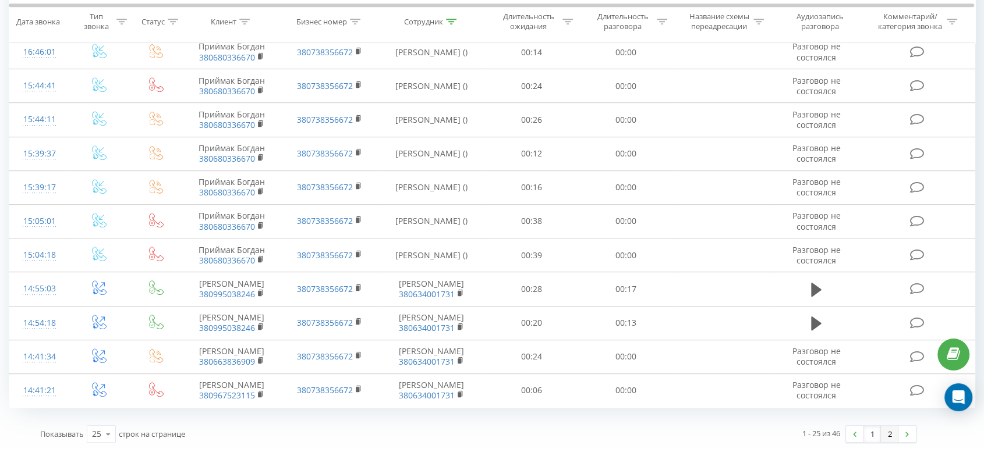
click at [890, 437] on link "2" at bounding box center [889, 434] width 17 height 16
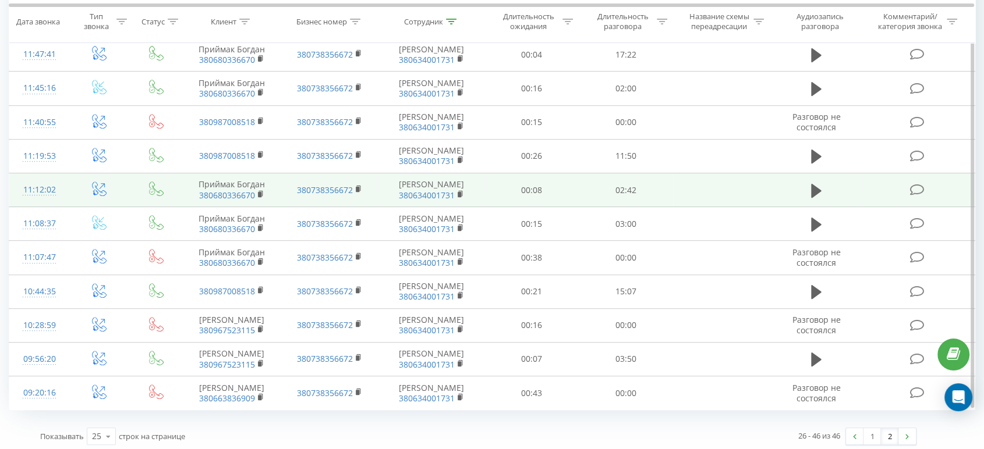
scroll to position [478, 0]
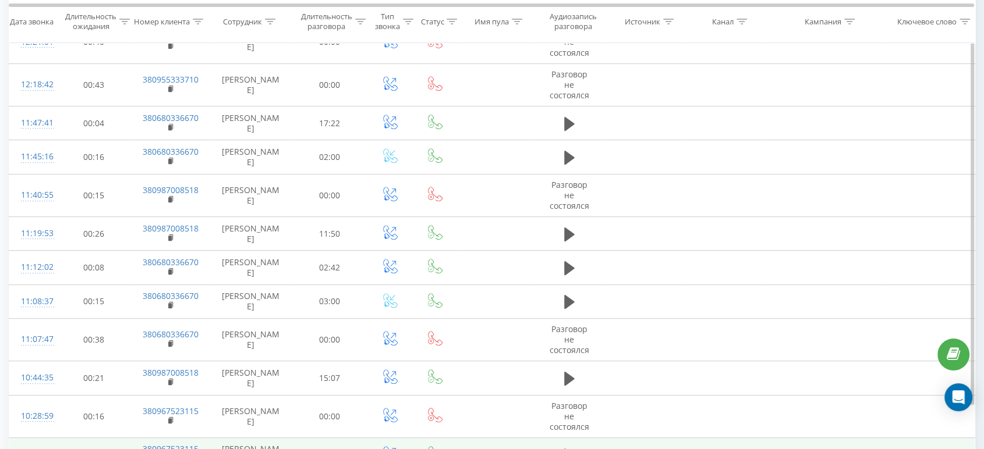
click at [573, 448] on icon at bounding box center [569, 456] width 10 height 16
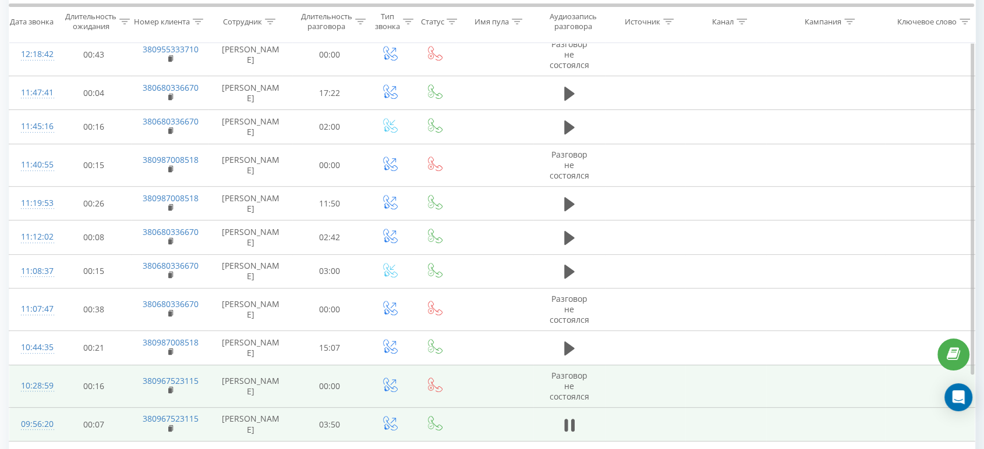
scroll to position [522, 0]
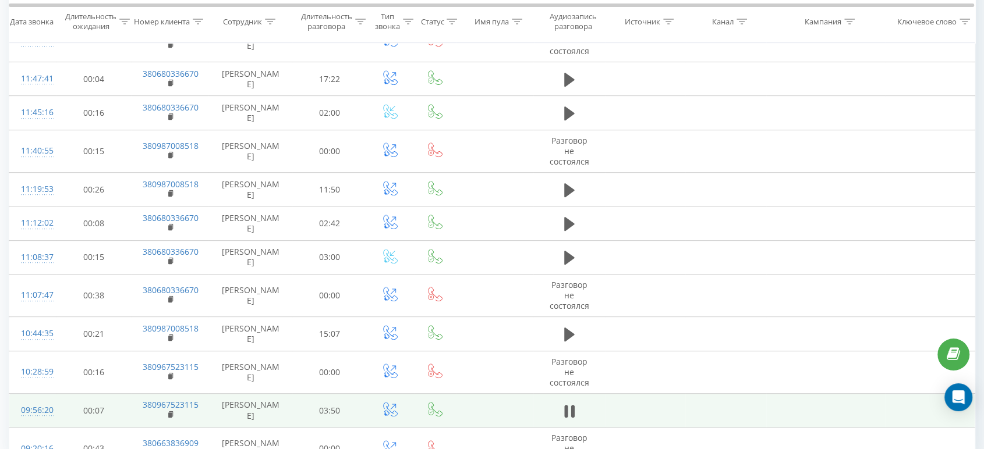
drag, startPoint x: 866, startPoint y: 403, endPoint x: 905, endPoint y: 397, distance: 39.4
drag, startPoint x: 862, startPoint y: 401, endPoint x: 922, endPoint y: 405, distance: 60.7
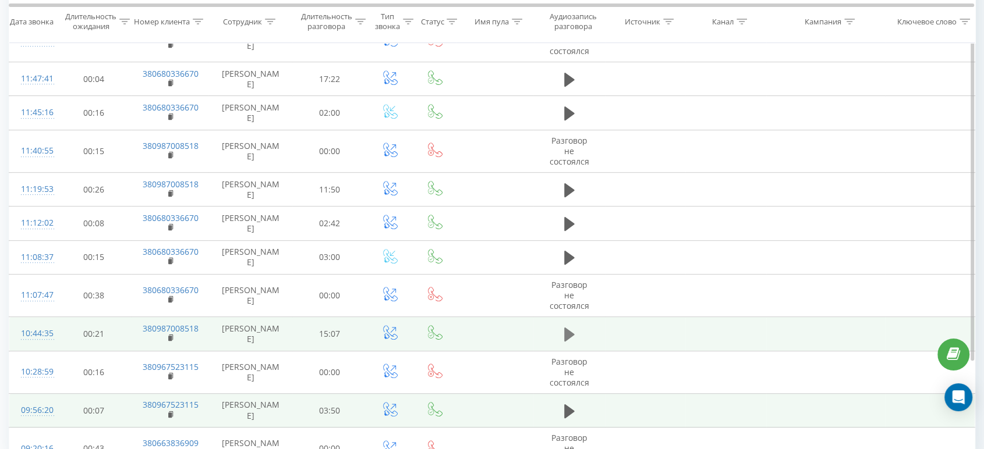
click at [567, 328] on icon at bounding box center [569, 335] width 10 height 14
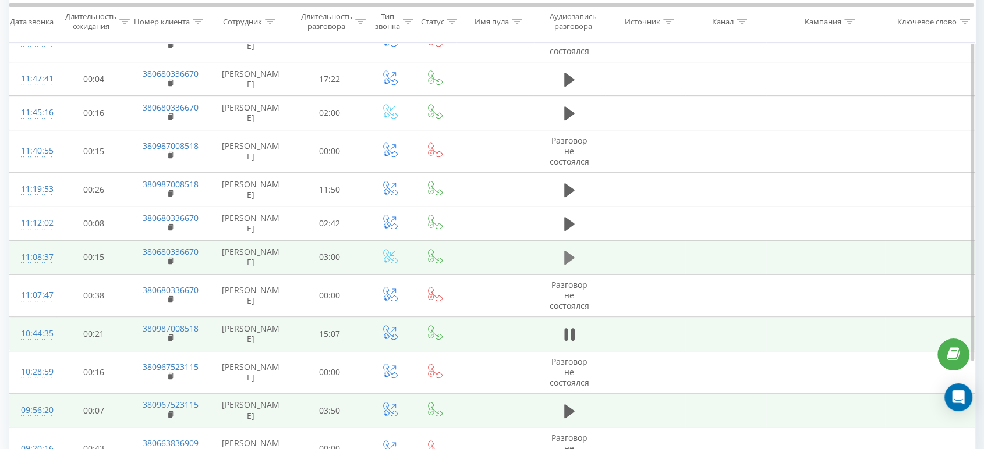
click at [577, 240] on td at bounding box center [569, 257] width 72 height 34
click at [572, 251] on icon at bounding box center [569, 258] width 10 height 14
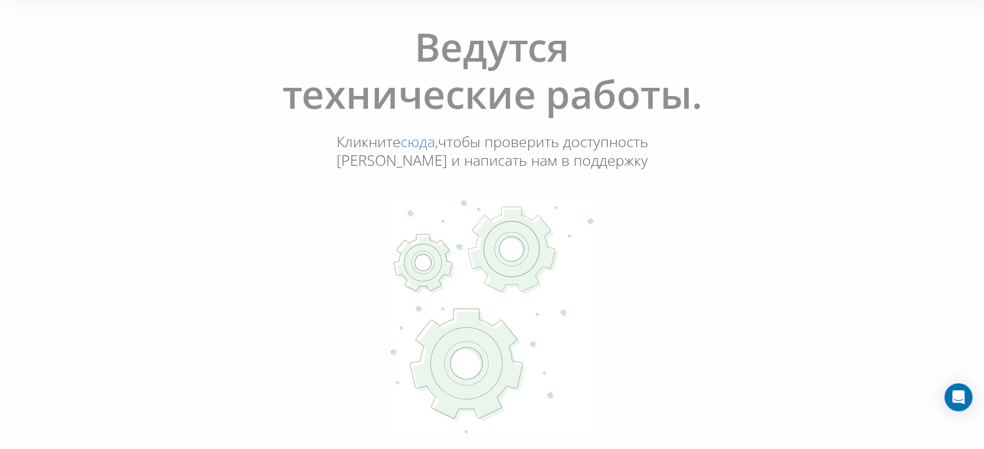
click at [823, 292] on div "Ведутся технические работы. Кликните сюда, чтобы проверить доступность Ringosta…" at bounding box center [491, 230] width 977 height 431
click at [438, 132] on link "сюда," at bounding box center [419, 142] width 37 height 20
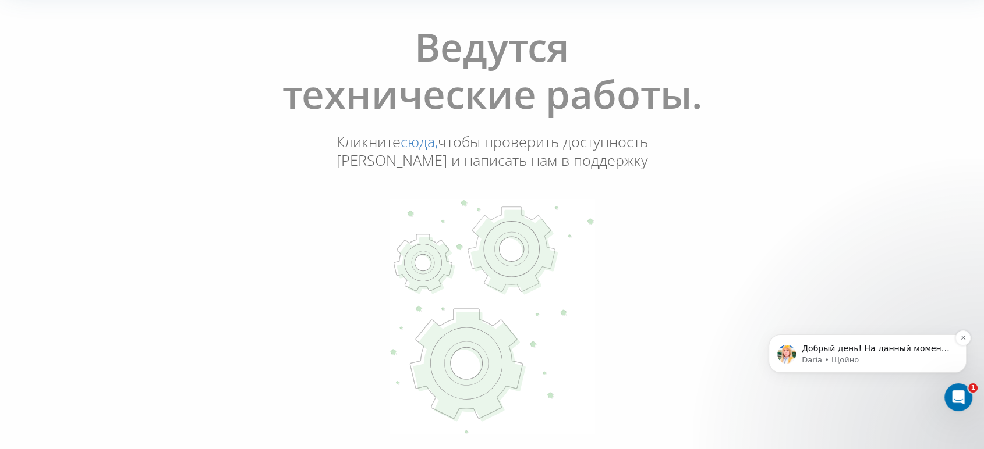
click at [867, 352] on p "Добрый день! На данный момент наблюдаются проблемы у нашего хостера [PERSON_NAM…" at bounding box center [877, 349] width 150 height 12
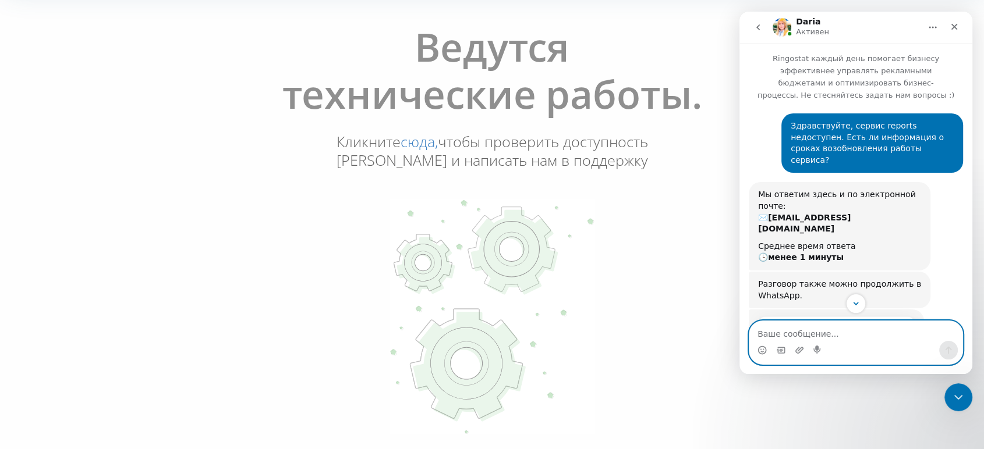
scroll to position [172, 0]
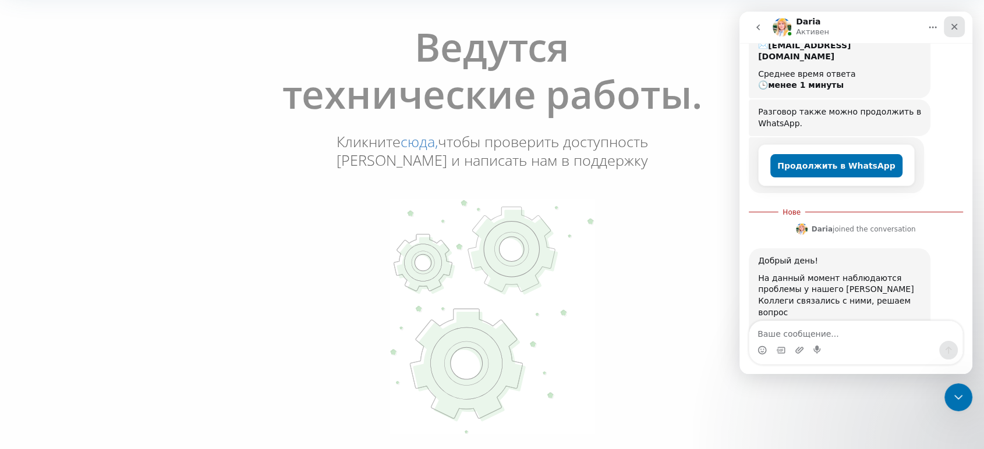
click at [956, 24] on icon "Закрити" at bounding box center [953, 26] width 9 height 9
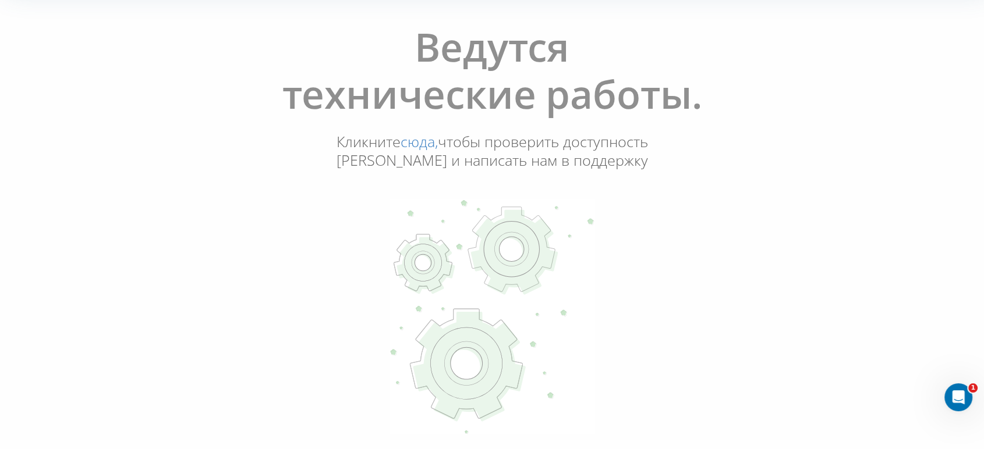
scroll to position [311, 0]
click at [902, 194] on div "Ведутся технические работы. Кликните сюда, чтобы проверить доступность Ringosta…" at bounding box center [491, 230] width 977 height 431
